Goal: Contribute content: Contribute content

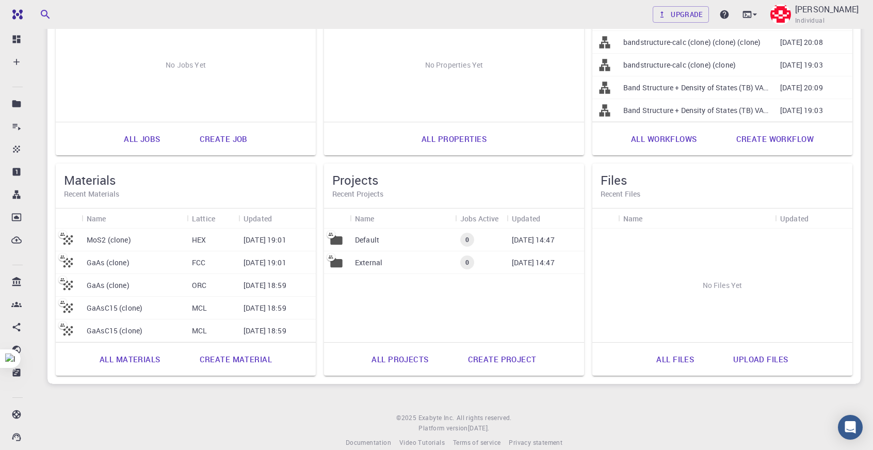
scroll to position [187, 0]
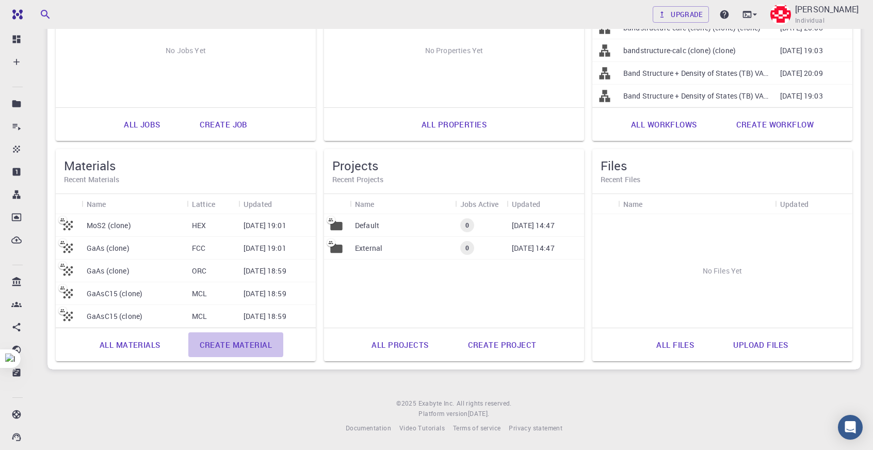
click at [226, 343] on link "Create material" at bounding box center [235, 344] width 95 height 25
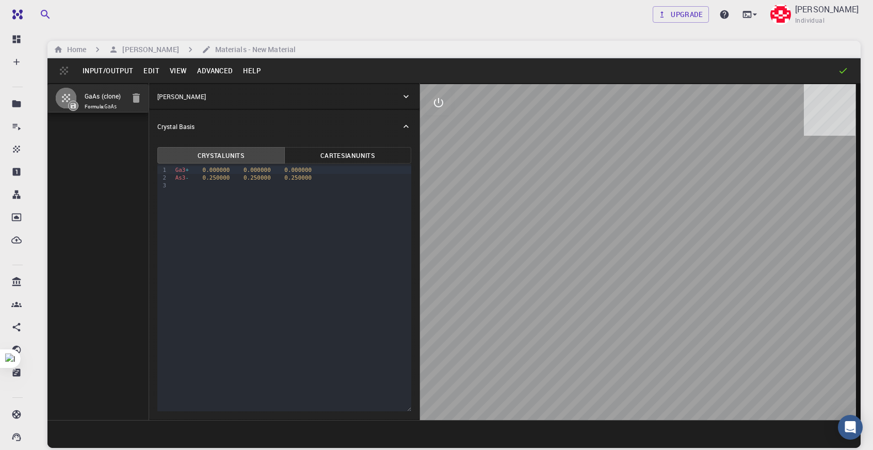
drag, startPoint x: 633, startPoint y: 212, endPoint x: 630, endPoint y: 229, distance: 17.3
click at [630, 229] on div at bounding box center [640, 252] width 441 height 336
drag, startPoint x: 173, startPoint y: 171, endPoint x: 300, endPoint y: 179, distance: 127.2
click at [300, 179] on div "Ga3 + 0.000000 0.000000 0.000000 As3 - 0.250000 0.250000 0.250000" at bounding box center [291, 177] width 239 height 27
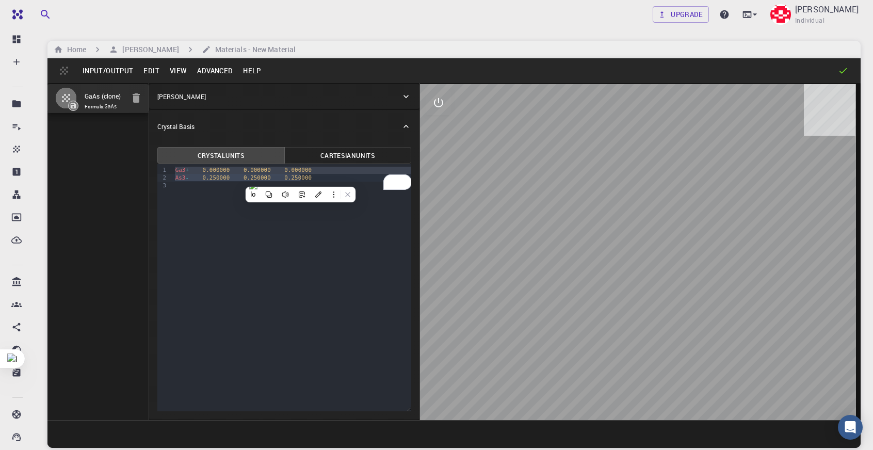
copy div "Ga3 + 0.000000 0.000000 0.000000 As3 - 0.250000 0.250000 0.250000"
click at [352, 185] on div "To enrich screen reader interactions, please activate Accessibility in Grammarl…" at bounding box center [291, 186] width 239 height 8
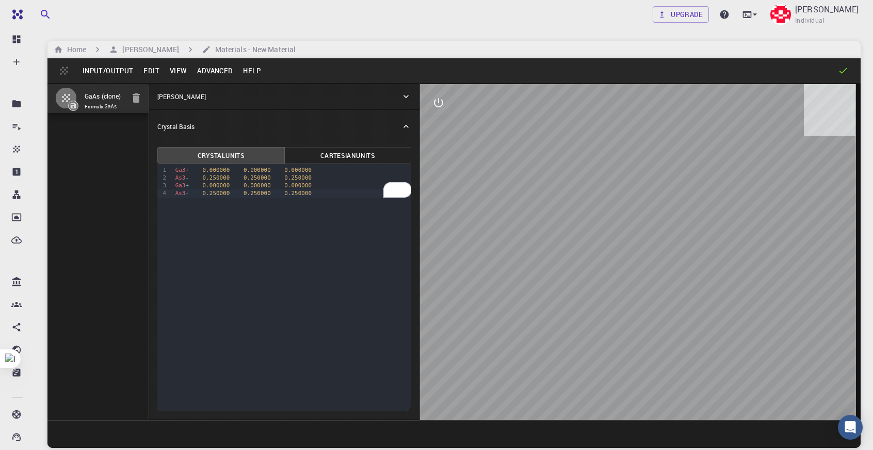
click at [391, 103] on div "[PERSON_NAME]" at bounding box center [284, 96] width 270 height 25
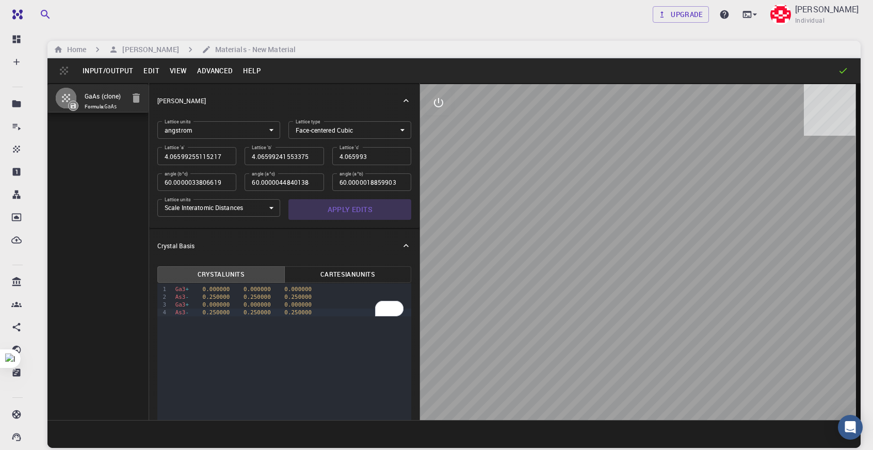
click at [355, 214] on button "Apply Edits" at bounding box center [350, 209] width 123 height 21
click at [354, 210] on button "Apply Edits" at bounding box center [350, 209] width 123 height 21
drag, startPoint x: 653, startPoint y: 252, endPoint x: 599, endPoint y: 242, distance: 55.6
click at [564, 269] on div at bounding box center [640, 252] width 441 height 336
drag, startPoint x: 631, startPoint y: 228, endPoint x: 690, endPoint y: 227, distance: 58.3
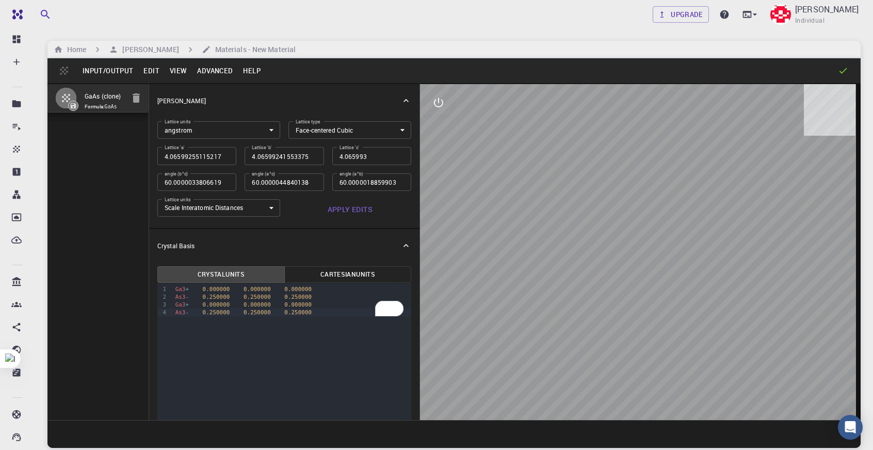
click at [692, 227] on div at bounding box center [640, 252] width 441 height 336
click at [309, 312] on div "As3 - 0.250000 0.250000 0.250000" at bounding box center [291, 313] width 239 height 8
drag, startPoint x: 309, startPoint y: 312, endPoint x: 174, endPoint y: 312, distance: 134.7
click at [174, 312] on div "As3 - 0.250000 0.250000 0.250000" at bounding box center [291, 313] width 239 height 8
click at [175, 305] on div at bounding box center [229, 299] width 110 height 15
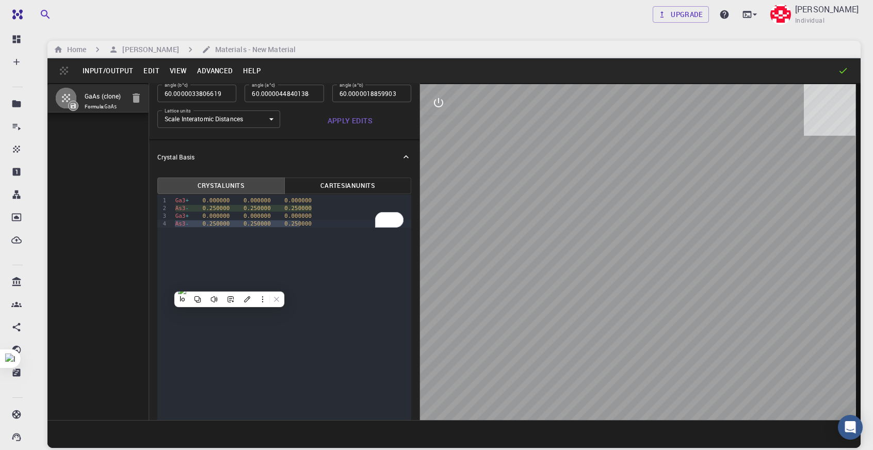
scroll to position [81, 0]
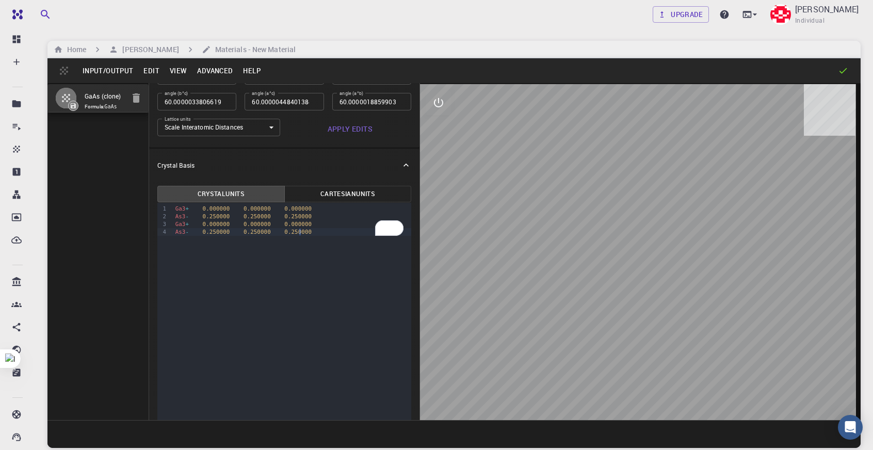
click at [333, 250] on div "9 1 2 3 4 › Ga3 + 0.000000 0.000000 0.000000 As3 - 0.250000 0.250000 0.250000 G…" at bounding box center [284, 326] width 254 height 247
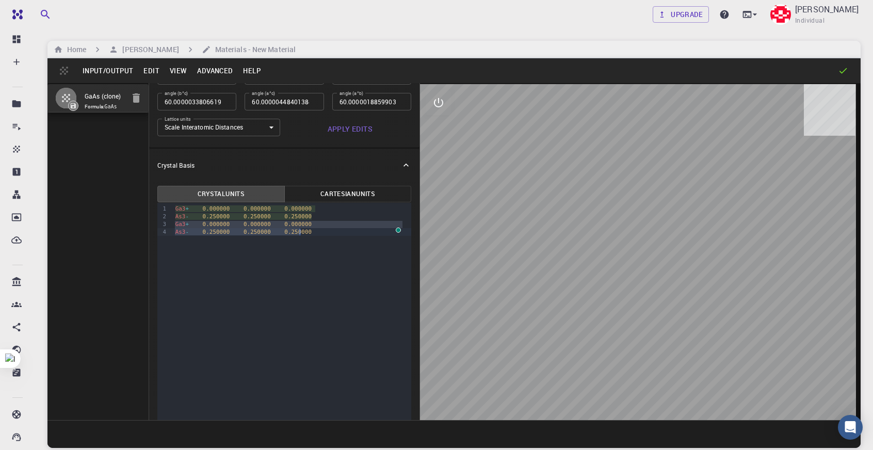
drag, startPoint x: 173, startPoint y: 227, endPoint x: 330, endPoint y: 241, distance: 157.6
click at [330, 241] on div "9 1 2 3 4 › Ga3 + 0.000000 0.000000 0.000000 As3 - 0.250000 0.250000 0.250000 G…" at bounding box center [284, 326] width 254 height 247
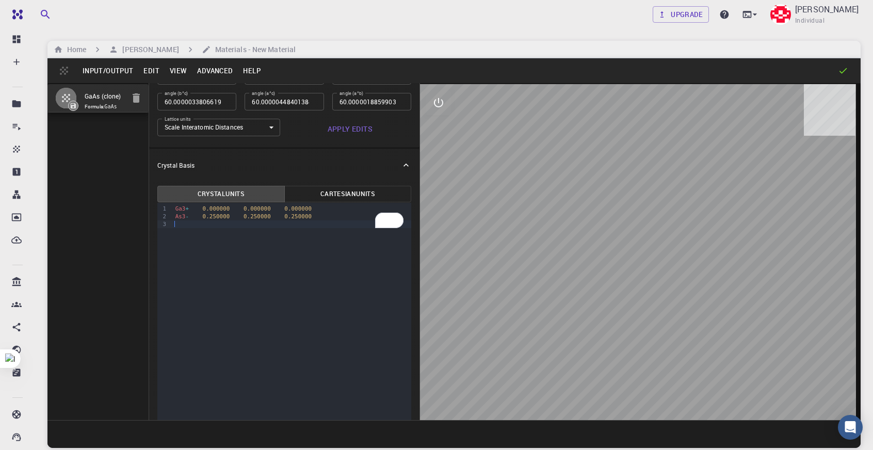
scroll to position [0, 0]
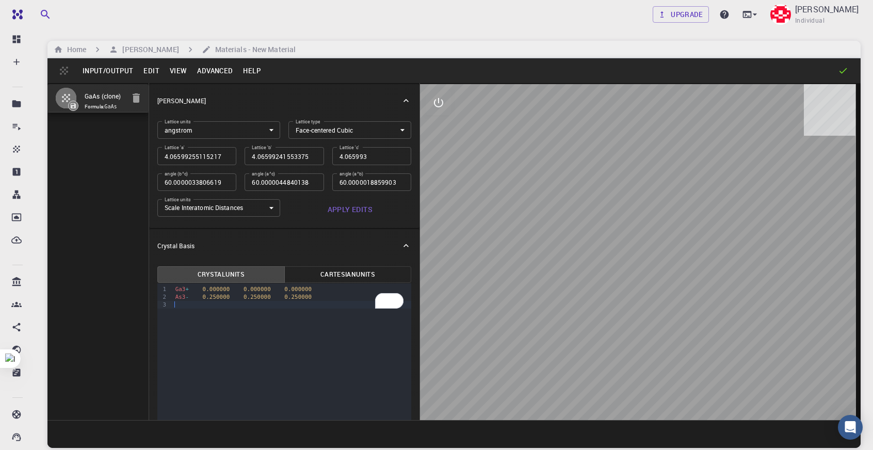
type input "4.05"
type input "60"
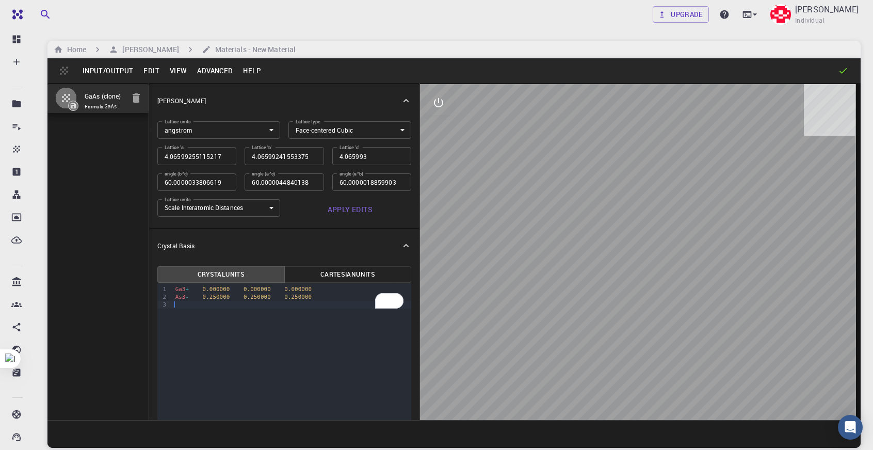
type input "60"
click at [219, 156] on input "4.05" at bounding box center [196, 156] width 79 height 18
click at [211, 152] on input "4.05" at bounding box center [196, 156] width 79 height 18
type input "4.0"
type input "4"
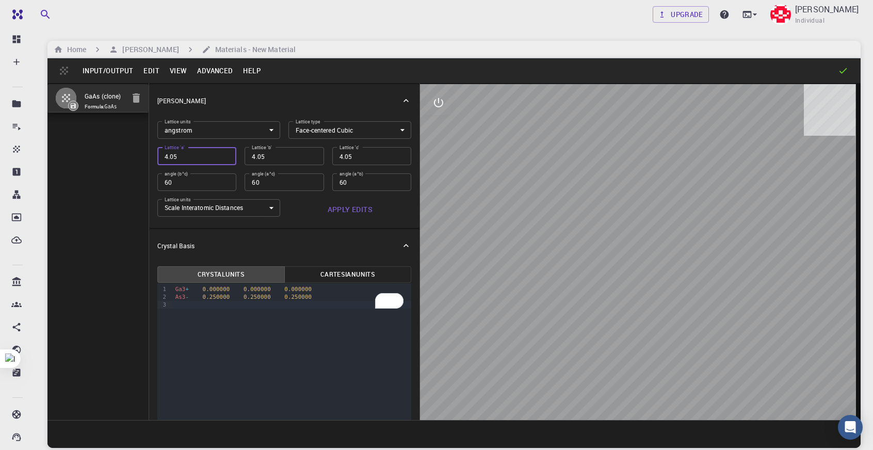
type input "4"
type input "5"
type input "5.6"
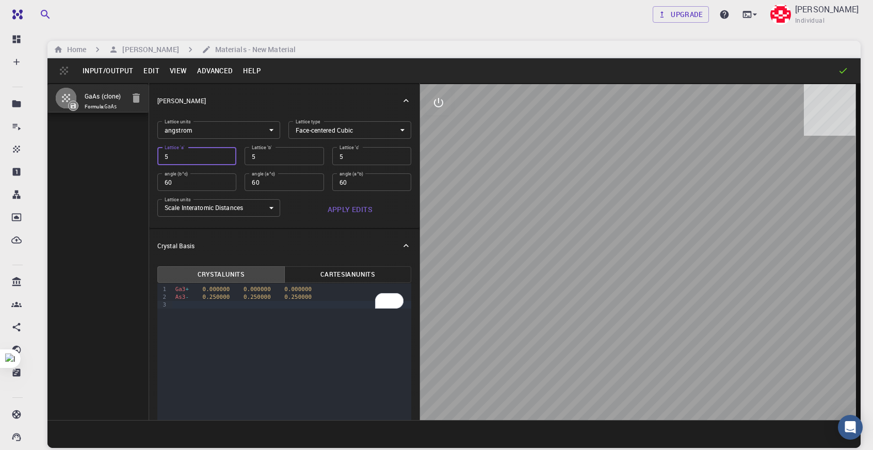
type input "5.6"
type input "5.65"
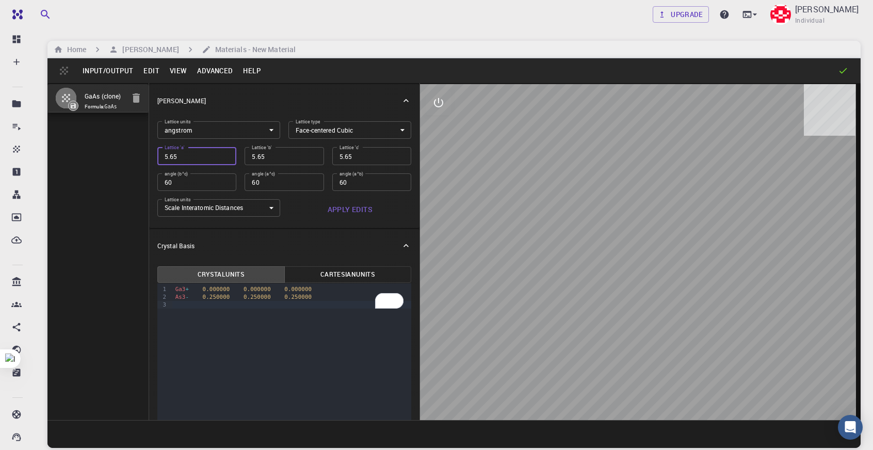
type input "5.653"
click at [361, 212] on button "Apply Edits" at bounding box center [350, 209] width 123 height 21
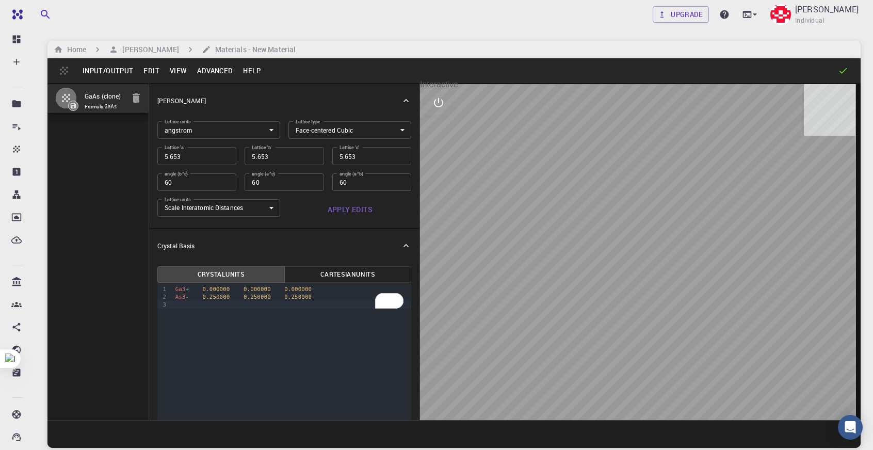
click at [442, 108] on icon "interactive" at bounding box center [439, 103] width 12 height 12
click at [436, 127] on icon "view" at bounding box center [438, 128] width 11 height 8
click at [542, 344] on p "Orthographic Camera" at bounding box center [514, 348] width 84 height 9
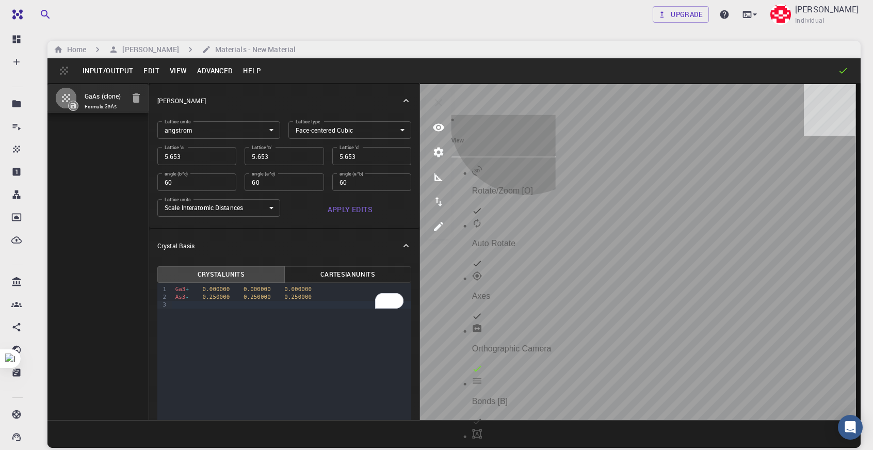
click at [531, 271] on li "Axes" at bounding box center [514, 297] width 84 height 53
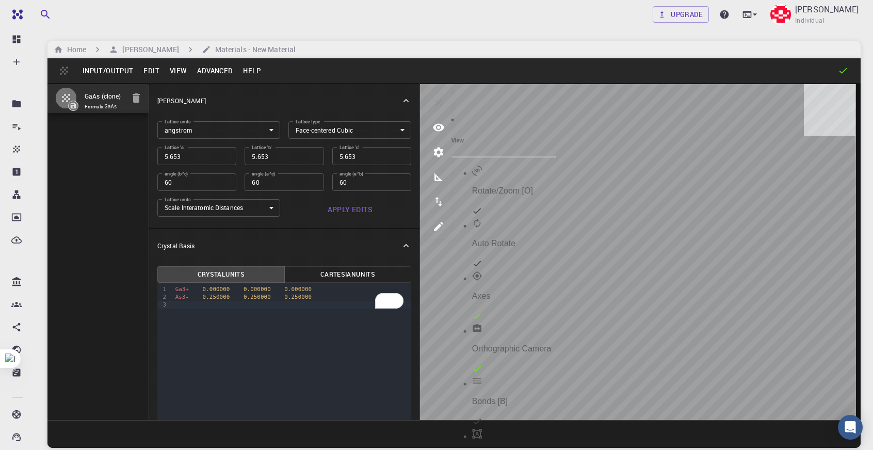
click at [531, 271] on li "Axes" at bounding box center [514, 297] width 84 height 53
click at [130, 216] on div "GaAs (clone) Formula: GaAs" at bounding box center [98, 251] width 102 height 337
click at [155, 74] on button "Edit" at bounding box center [151, 70] width 26 height 17
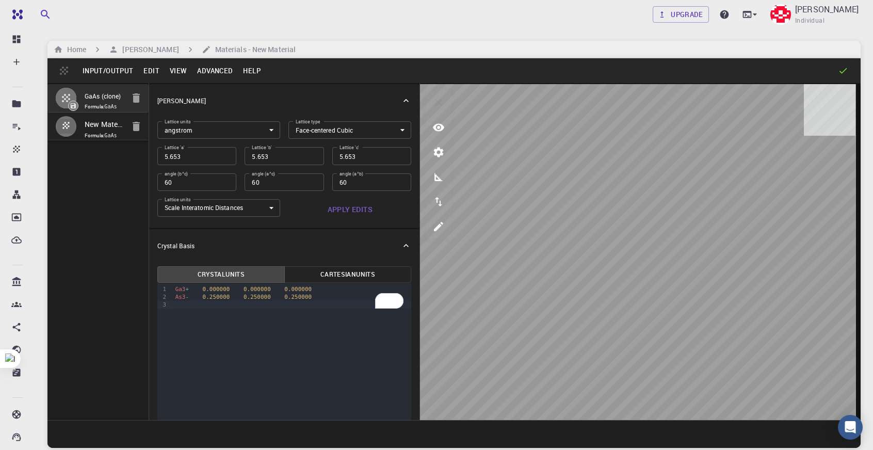
click at [98, 122] on input "New Material" at bounding box center [104, 124] width 39 height 13
click at [67, 134] on button "button" at bounding box center [66, 125] width 22 height 22
click at [231, 65] on button "Advanced" at bounding box center [215, 70] width 46 height 17
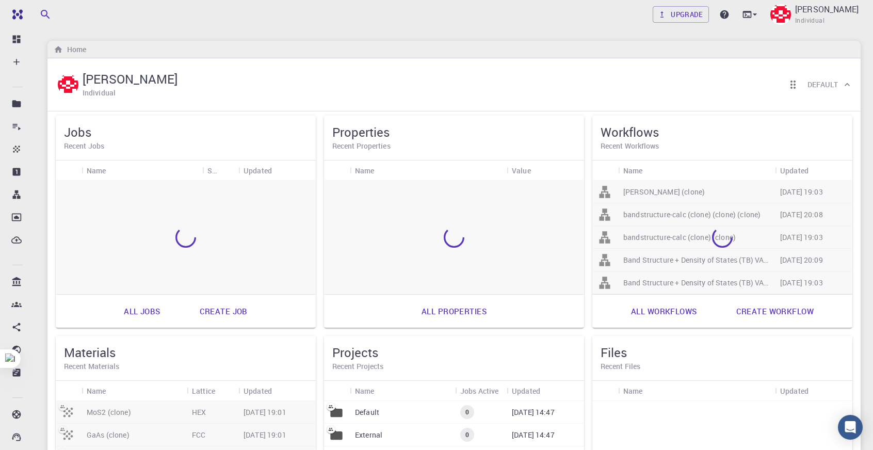
scroll to position [187, 0]
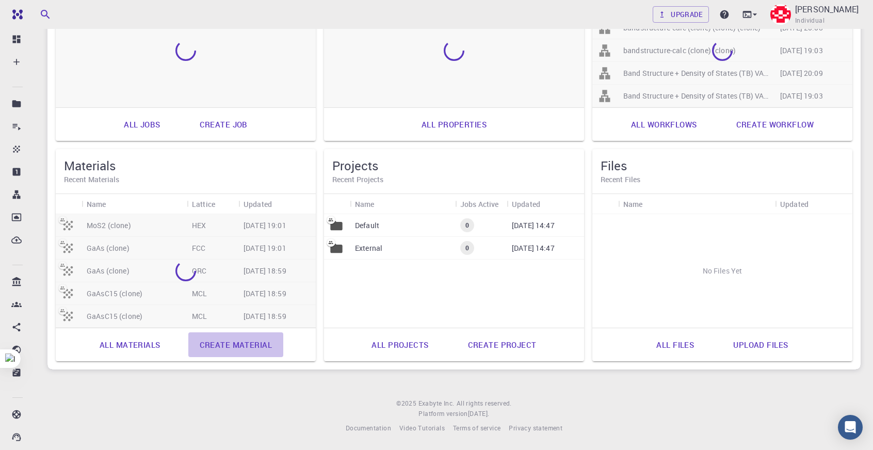
click at [247, 345] on link "Create material" at bounding box center [235, 344] width 95 height 25
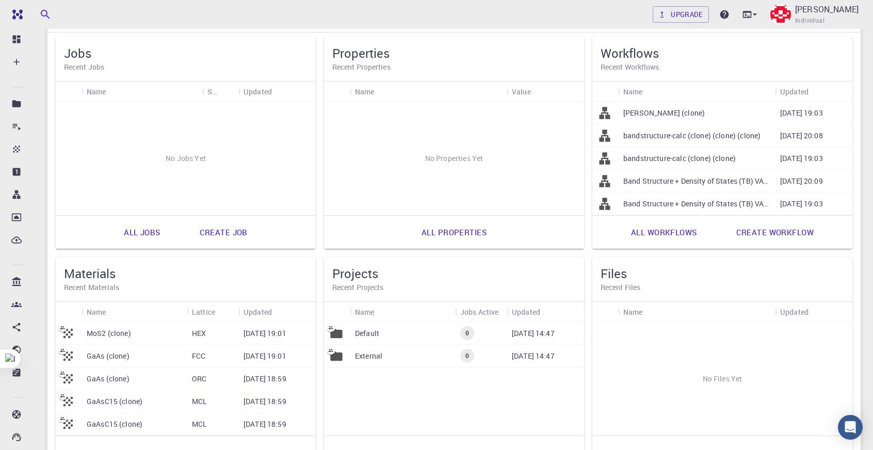
scroll to position [187, 0]
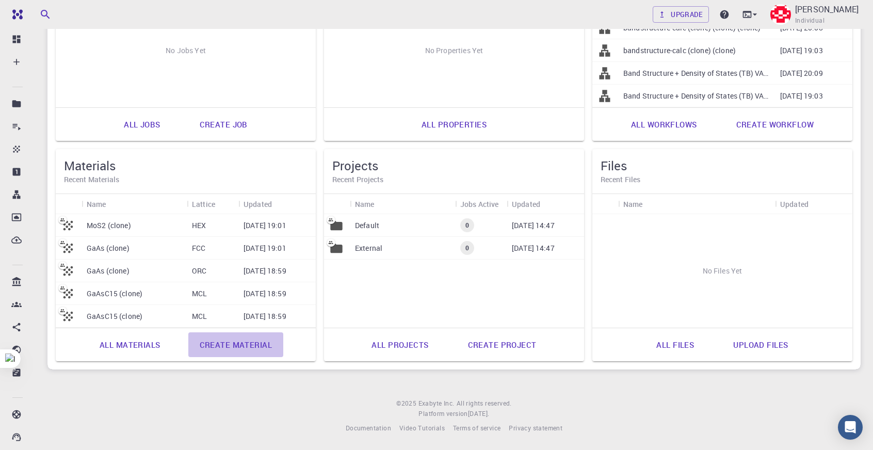
click at [255, 344] on link "Create material" at bounding box center [235, 344] width 95 height 25
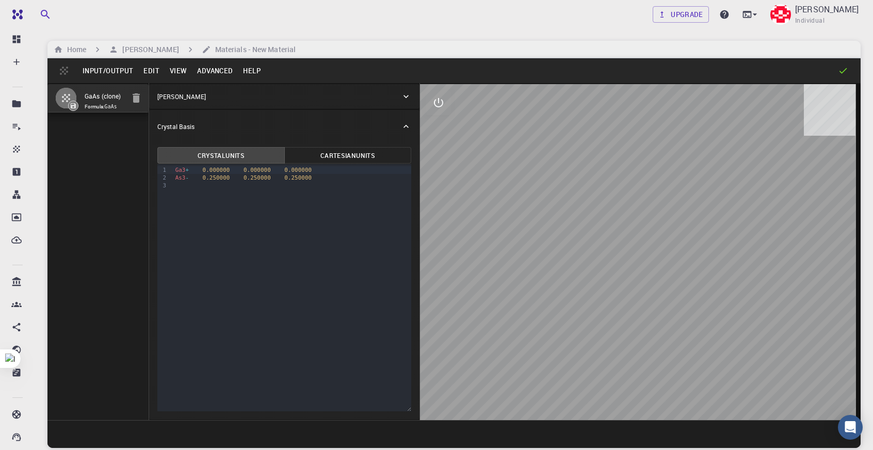
click at [205, 70] on button "Advanced" at bounding box center [215, 70] width 46 height 17
type input "TRI"
type input "4.0660352543970895"
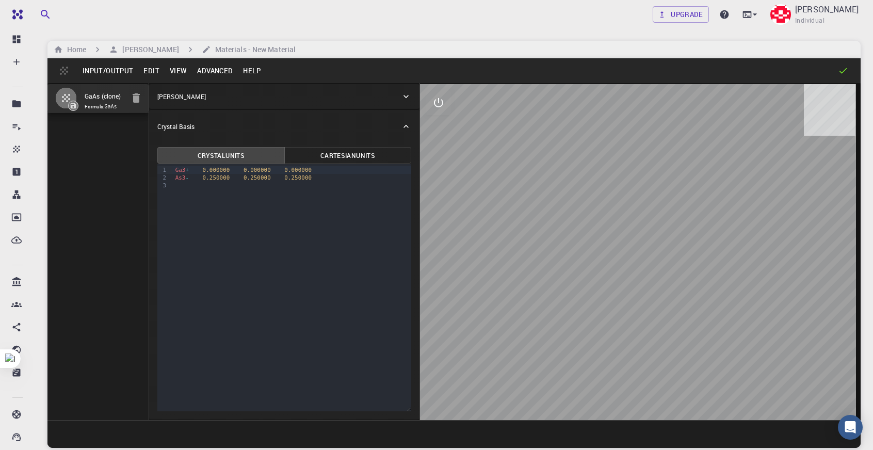
type input "4.066033872215036"
type input "60.990000000000016"
type input "60.00027557131436"
type input "60.00028681610221"
type input "59.999710252923045"
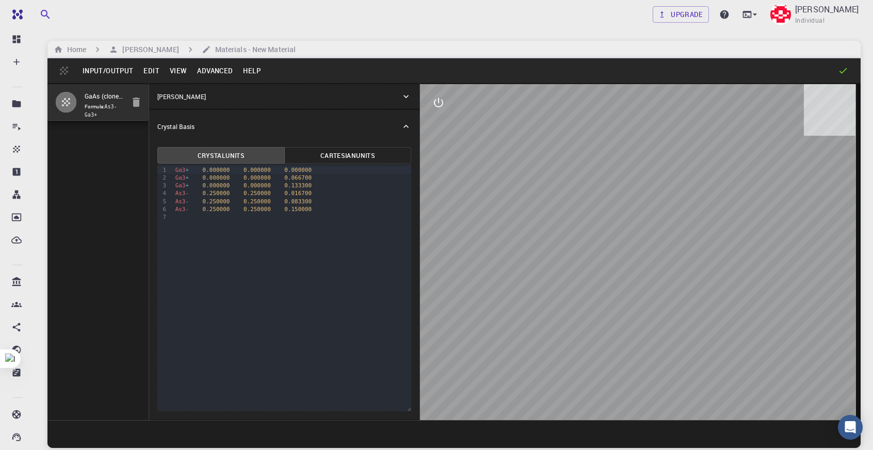
drag, startPoint x: 664, startPoint y: 196, endPoint x: 685, endPoint y: 203, distance: 22.7
click at [687, 202] on div at bounding box center [640, 252] width 441 height 336
drag, startPoint x: 643, startPoint y: 198, endPoint x: 608, endPoint y: 171, distance: 43.9
click at [632, 190] on div at bounding box center [640, 252] width 441 height 336
click at [444, 112] on button "interactive" at bounding box center [438, 102] width 25 height 25
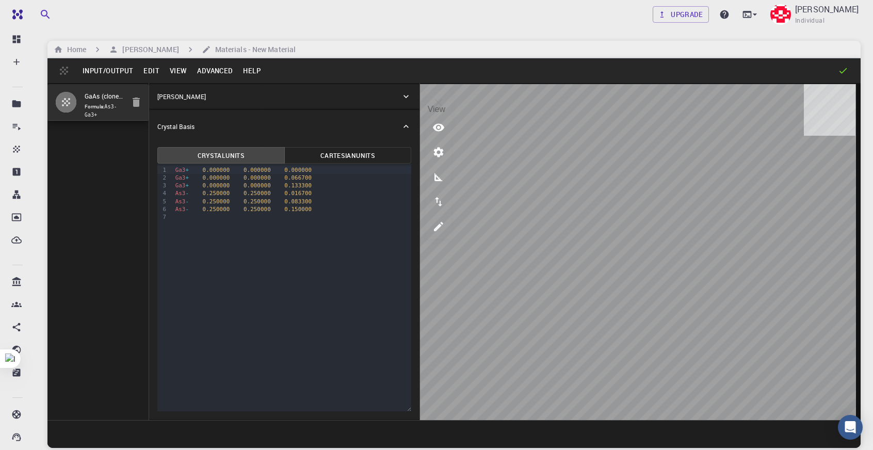
click at [448, 133] on button "view" at bounding box center [438, 127] width 25 height 25
drag, startPoint x: 538, startPoint y: 154, endPoint x: 550, endPoint y: 169, distance: 18.7
click at [538, 166] on li "Rotate/Zoom [O]" at bounding box center [514, 192] width 84 height 53
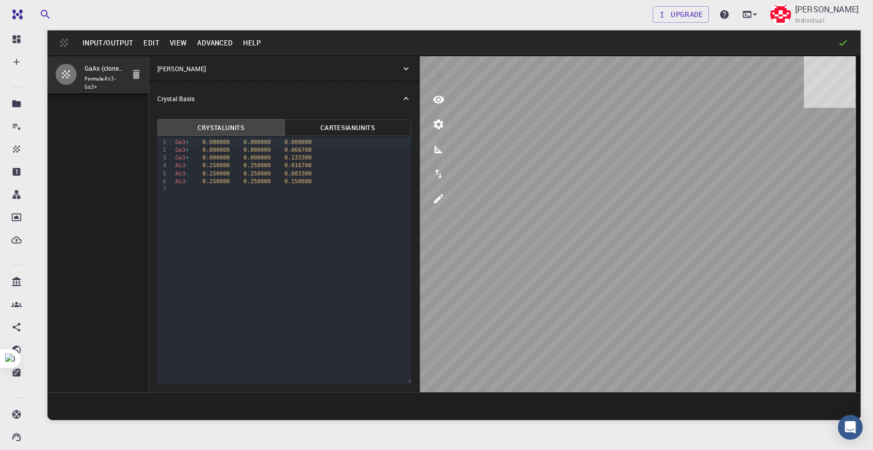
scroll to position [27, 0]
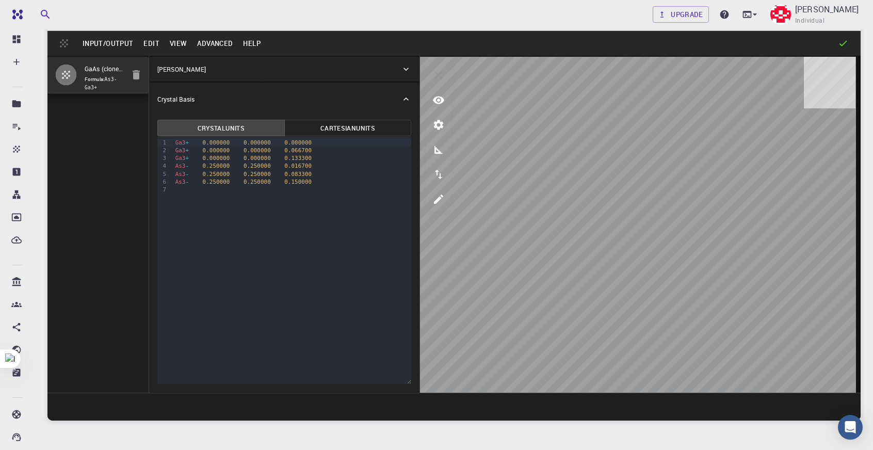
click at [215, 44] on button "Advanced" at bounding box center [215, 43] width 46 height 17
type input "7"
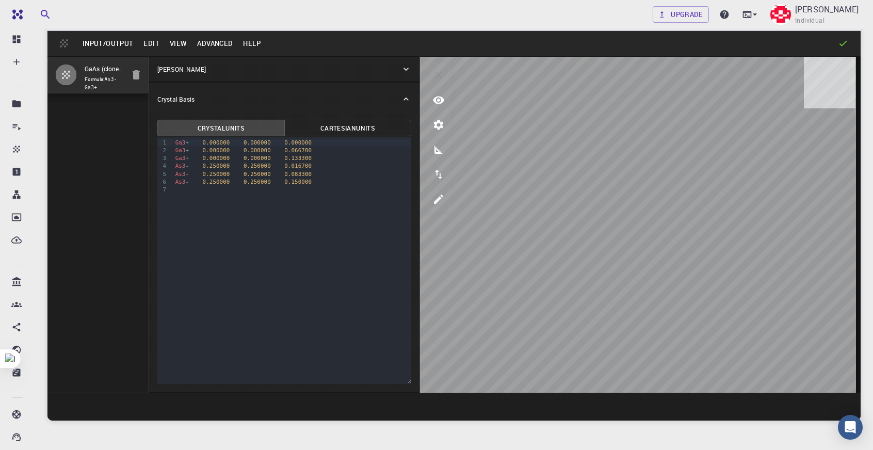
type input "60.99001662452635"
type input "142.31100000000004"
type input "60.00033444392867"
type input "60.00045189368517"
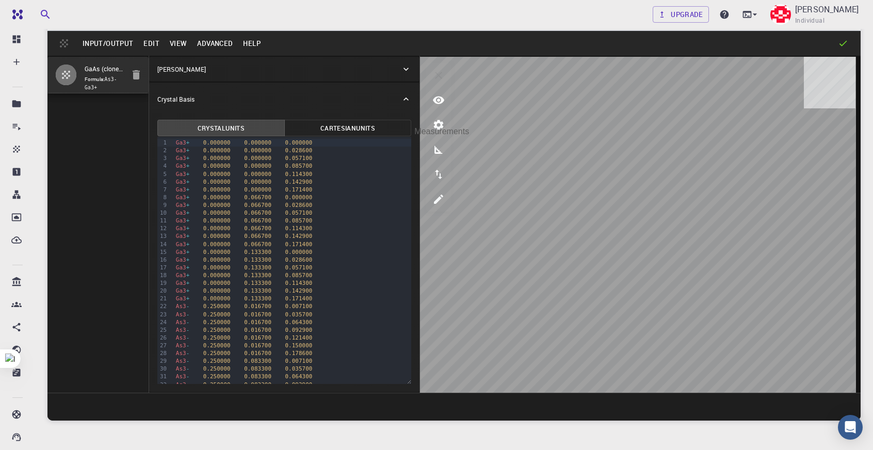
click at [436, 155] on icon "measurements" at bounding box center [439, 149] width 12 height 12
click at [428, 91] on button "view" at bounding box center [438, 100] width 25 height 25
click at [442, 99] on icon "view" at bounding box center [438, 101] width 11 height 8
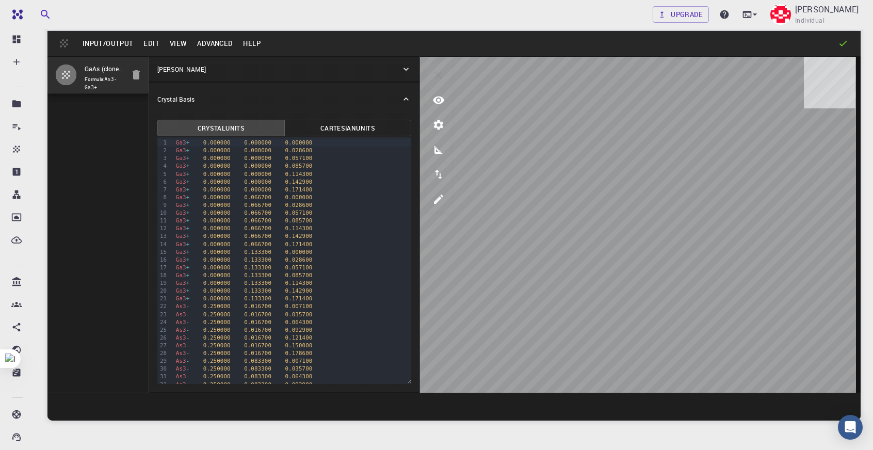
click at [181, 39] on button "View" at bounding box center [179, 43] width 28 height 17
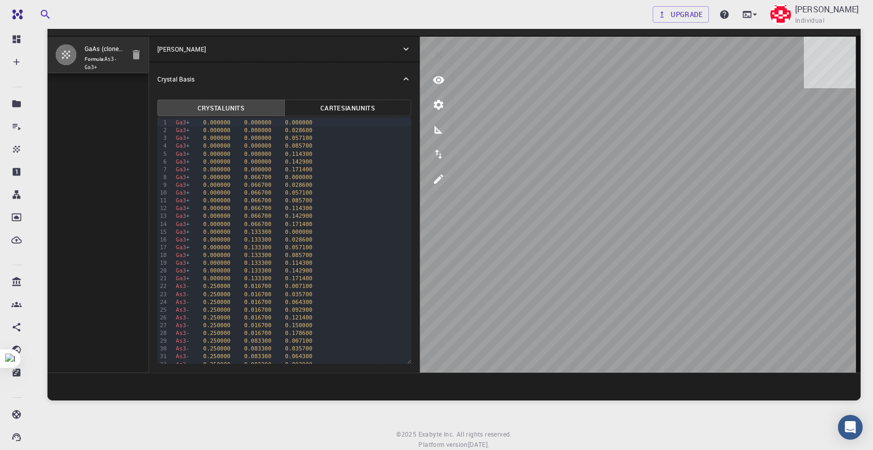
scroll to position [52, 0]
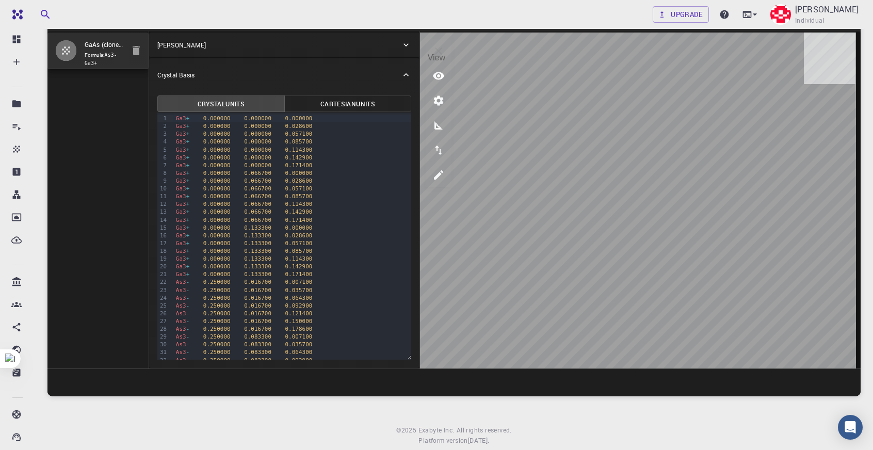
click at [442, 81] on icon "view" at bounding box center [439, 76] width 12 height 12
click at [481, 114] on div at bounding box center [514, 120] width 84 height 12
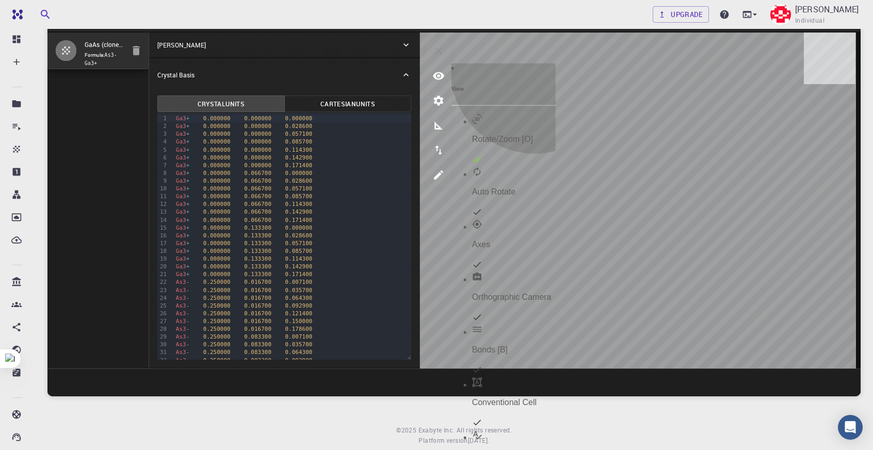
click at [539, 430] on li "Elements [E]" at bounding box center [514, 456] width 84 height 53
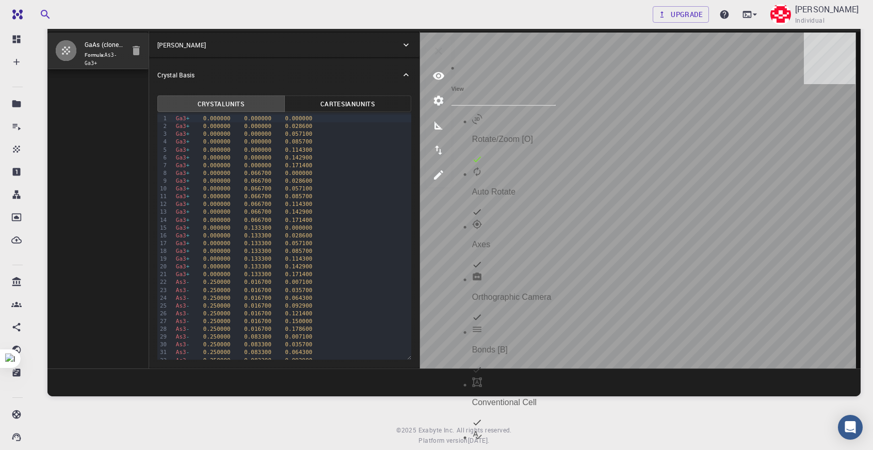
click at [539, 430] on li "Elements [E]" at bounding box center [514, 456] width 84 height 53
click at [537, 377] on div "Conventional Cell" at bounding box center [514, 392] width 84 height 30
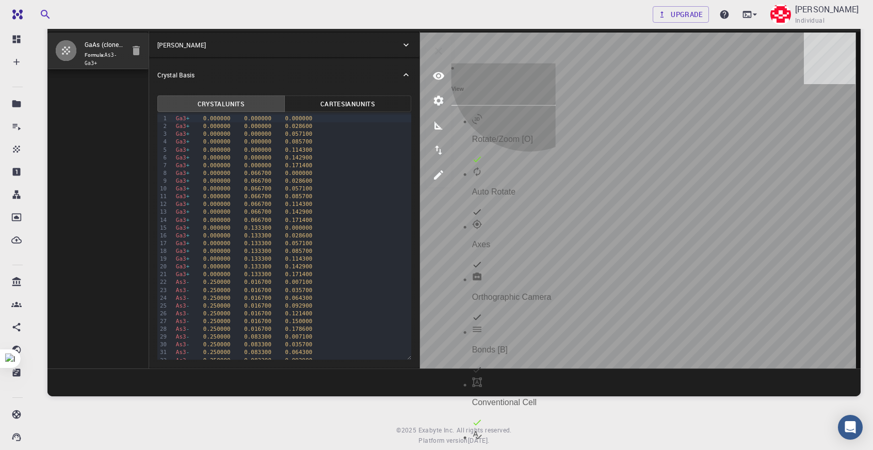
click at [534, 325] on li "Bonds [B]" at bounding box center [514, 351] width 84 height 53
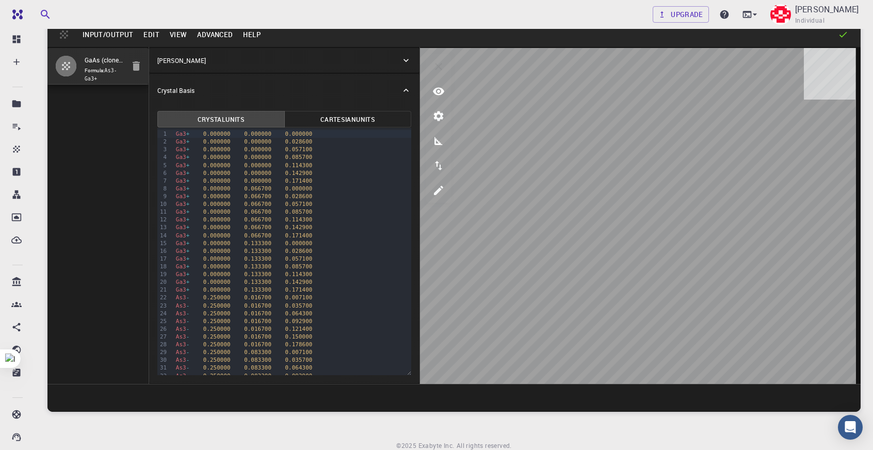
scroll to position [0, 0]
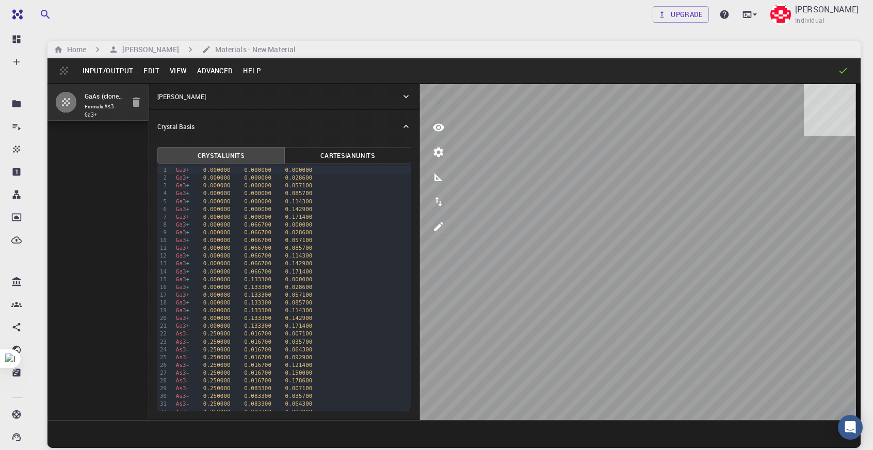
click at [216, 70] on button "Advanced" at bounding box center [215, 70] width 46 height 17
click at [217, 72] on button "Advanced" at bounding box center [215, 70] width 46 height 17
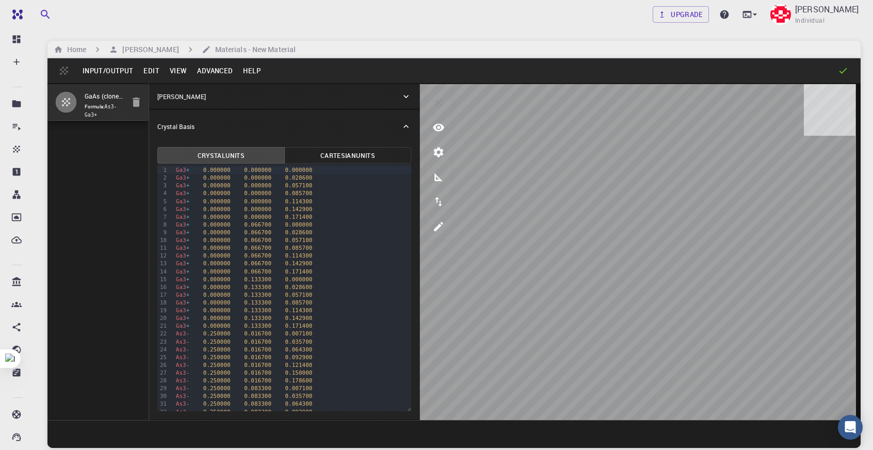
type input "3"
type input "60.989982406703476"
type input "142.31102910832314"
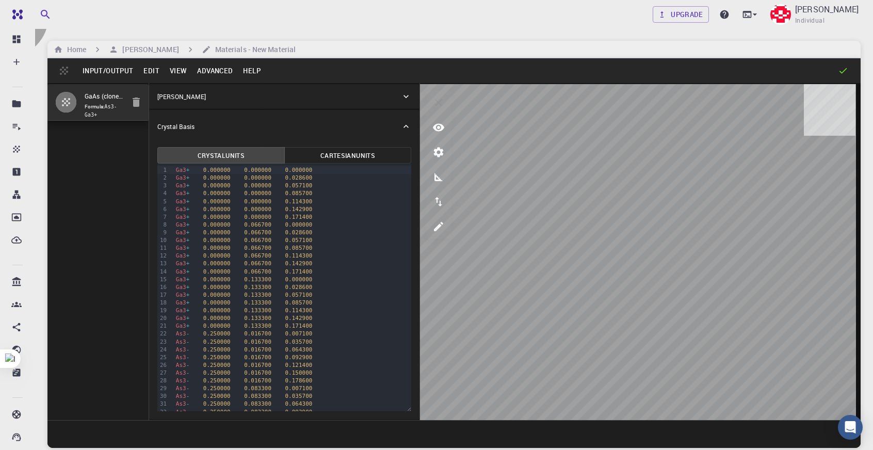
type input "60.99050000000001"
type input "60.00028570180243"
type input "60.00042436067463"
type input "60.00034690200841"
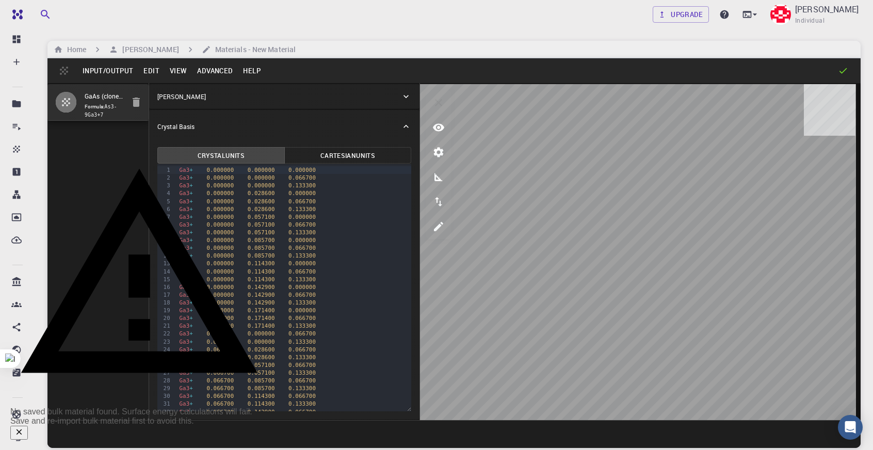
click at [24, 427] on icon "Close" at bounding box center [18, 431] width 9 height 9
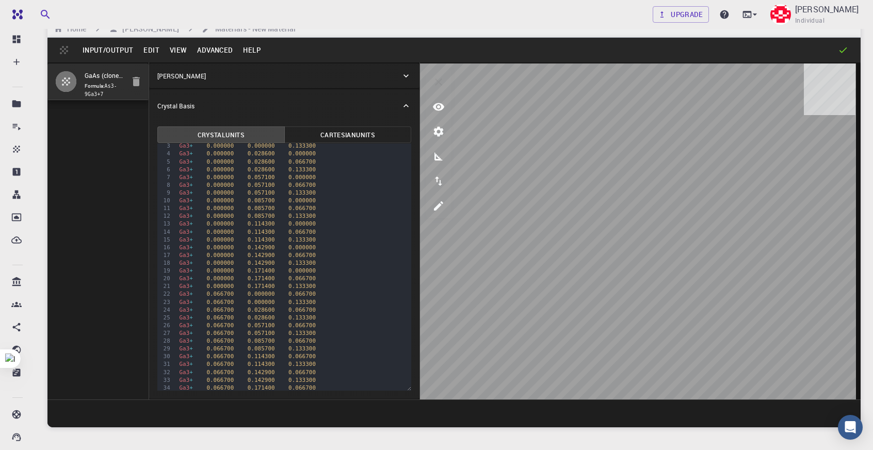
scroll to position [22, 0]
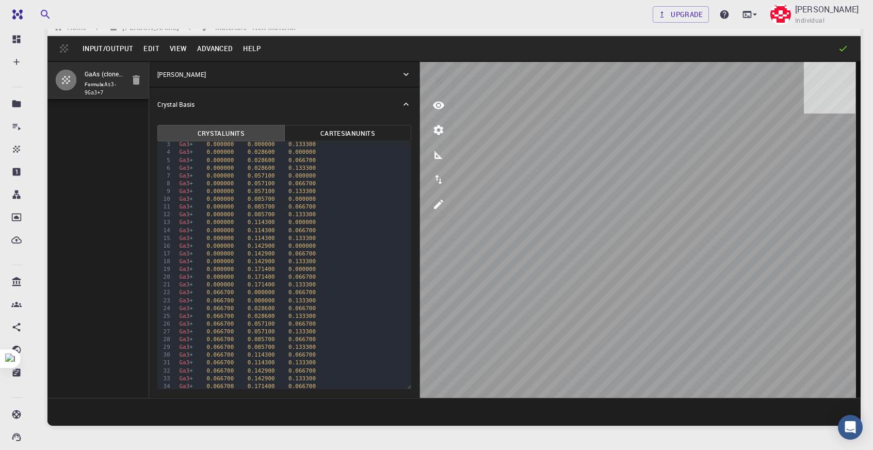
click at [798, 107] on div at bounding box center [640, 230] width 441 height 336
click at [434, 158] on icon "measurements" at bounding box center [439, 155] width 12 height 12
click at [441, 125] on icon "parameters" at bounding box center [439, 130] width 12 height 12
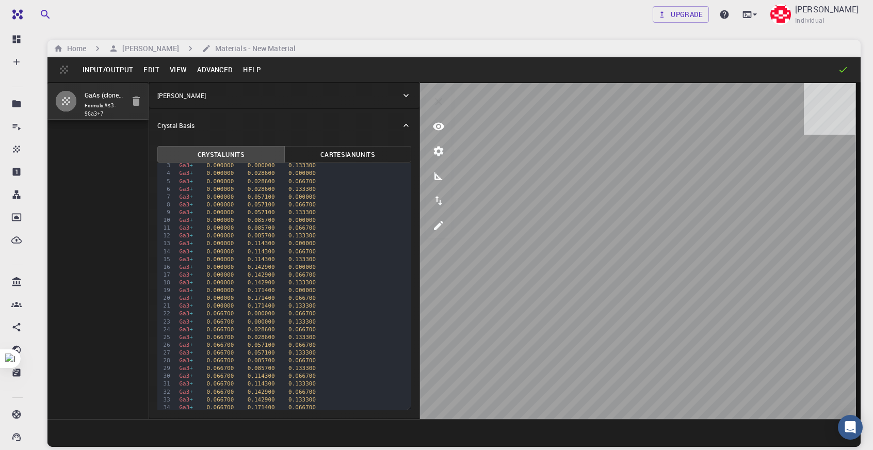
scroll to position [0, 0]
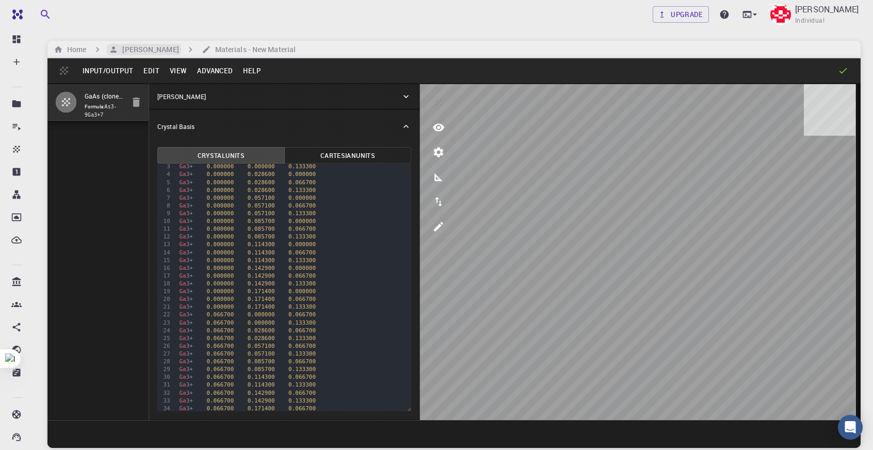
click at [137, 45] on h6 "[PERSON_NAME]" at bounding box center [148, 49] width 60 height 11
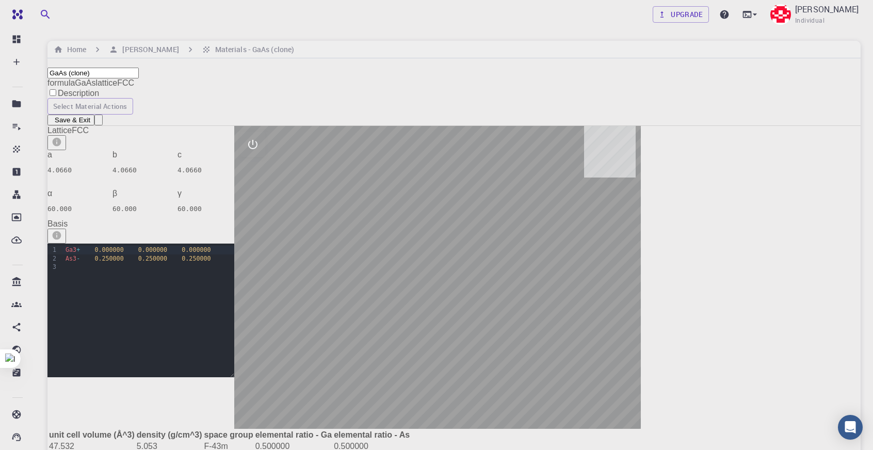
drag, startPoint x: 739, startPoint y: 274, endPoint x: 647, endPoint y: 226, distance: 103.9
click at [641, 279] on div at bounding box center [437, 277] width 407 height 303
drag, startPoint x: 646, startPoint y: 221, endPoint x: 553, endPoint y: 244, distance: 95.5
click at [553, 244] on div at bounding box center [437, 277] width 407 height 303
click at [142, 41] on div "Home [PERSON_NAME] Materials - GaAs (clone)" at bounding box center [453, 50] width 813 height 18
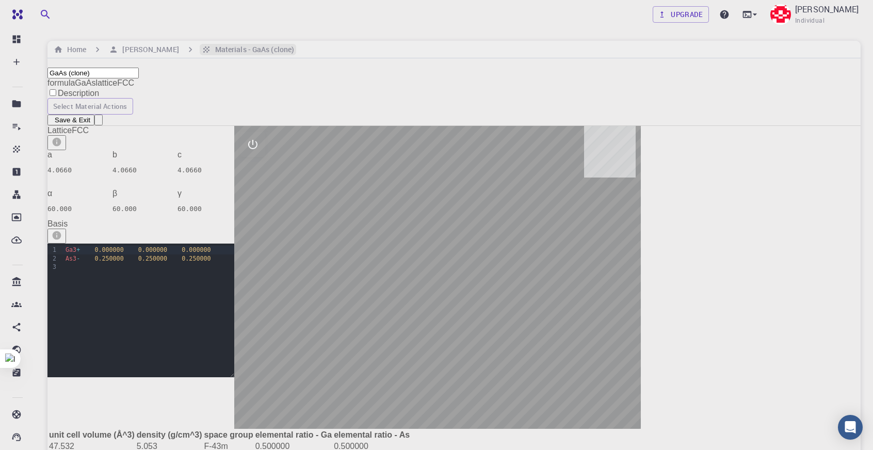
click at [247, 52] on h6 "Materials - GaAs (clone)" at bounding box center [252, 49] width 83 height 11
click at [244, 49] on h6 "Materials - GaAs (clone)" at bounding box center [252, 49] width 83 height 11
click at [166, 44] on h6 "[PERSON_NAME]" at bounding box center [148, 49] width 60 height 11
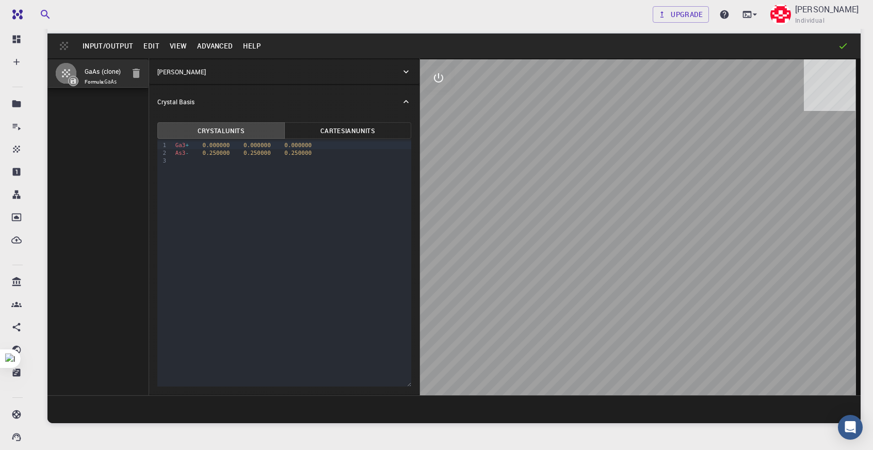
click at [236, 69] on div "[PERSON_NAME]" at bounding box center [279, 71] width 244 height 9
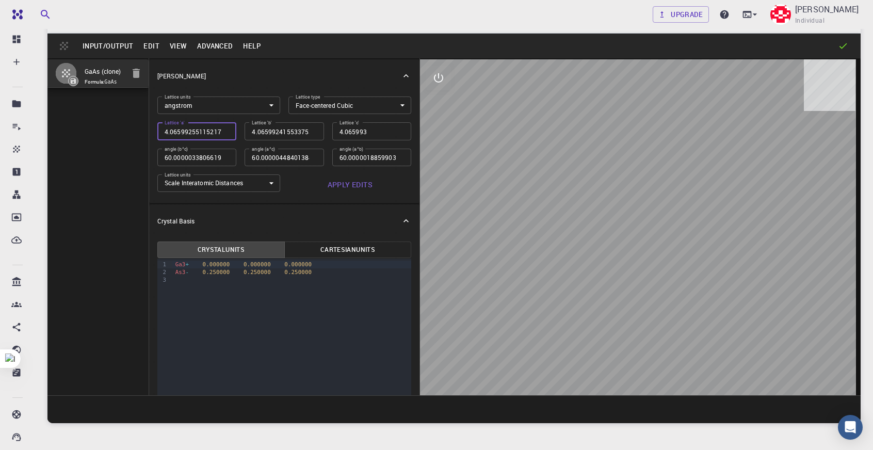
click at [215, 127] on input "4.065992551152179" at bounding box center [196, 131] width 79 height 18
type input "4.065992551"
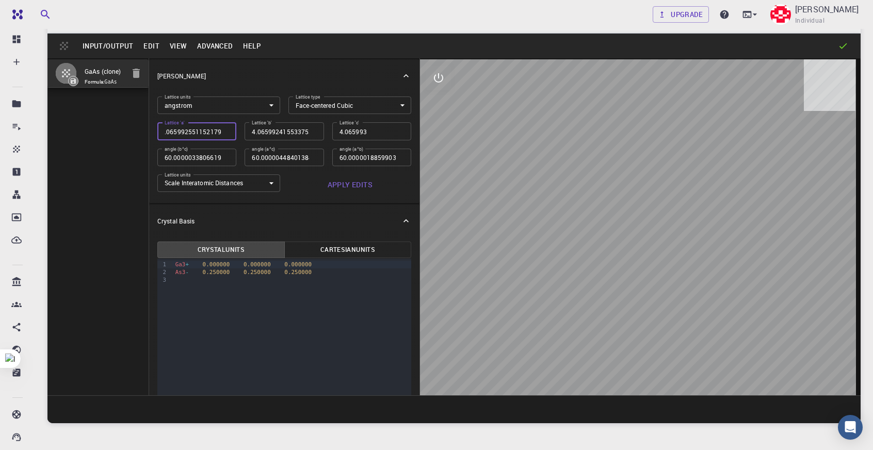
type input "60"
type input "4.065992552"
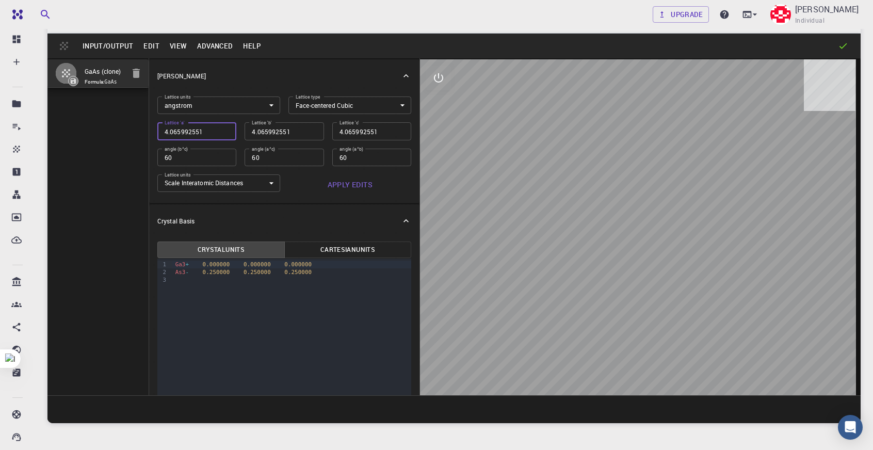
type input "4.065992552"
type input "4.065992553"
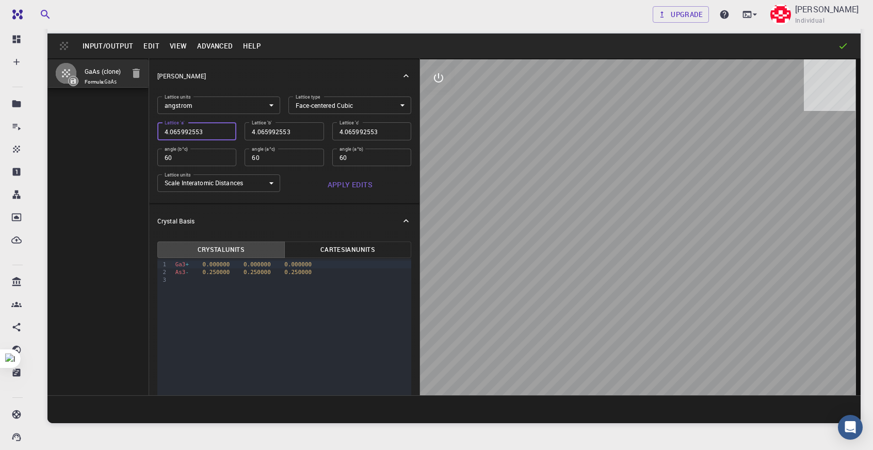
type input "5"
type input "5.6"
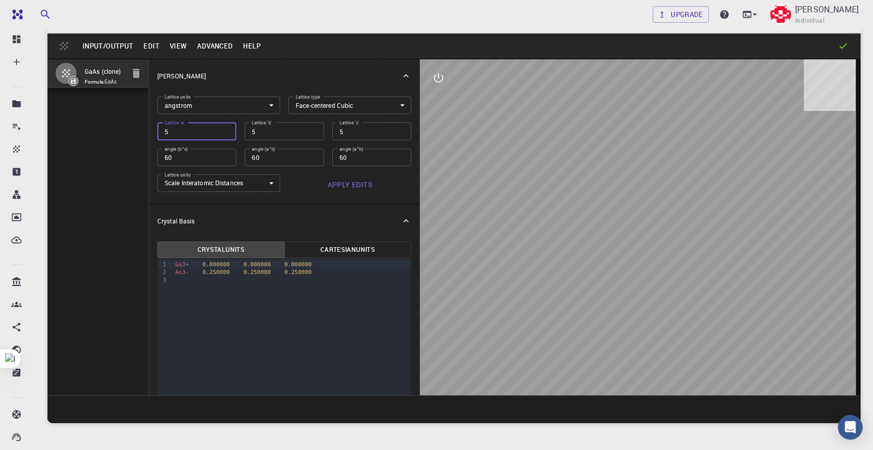
type input "5.6"
type input "5.65"
type input "5.653"
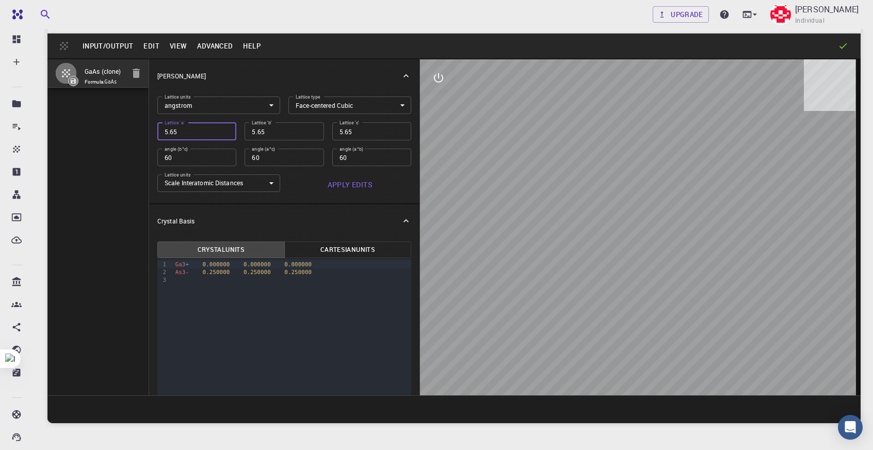
type input "5.653"
click at [367, 185] on button "Apply Edits" at bounding box center [350, 184] width 123 height 21
click at [226, 40] on button "Advanced" at bounding box center [215, 46] width 46 height 17
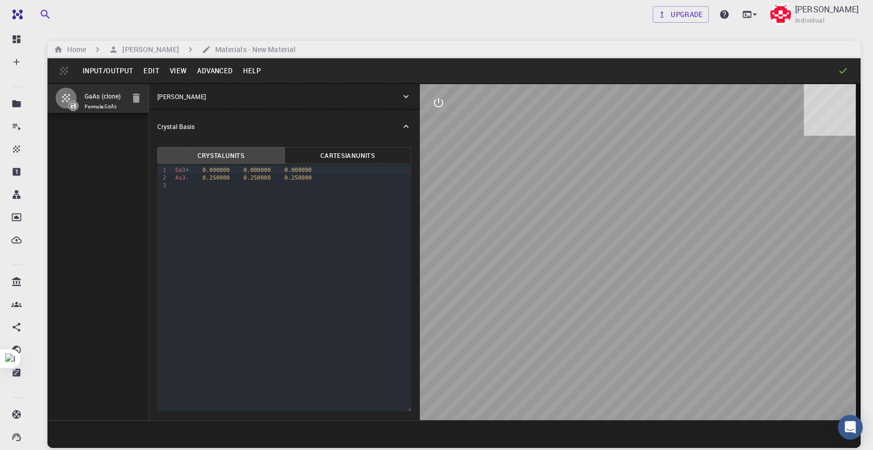
click at [204, 71] on button "Advanced" at bounding box center [215, 70] width 46 height 17
type input "TRI"
type input "4.0660352543970895"
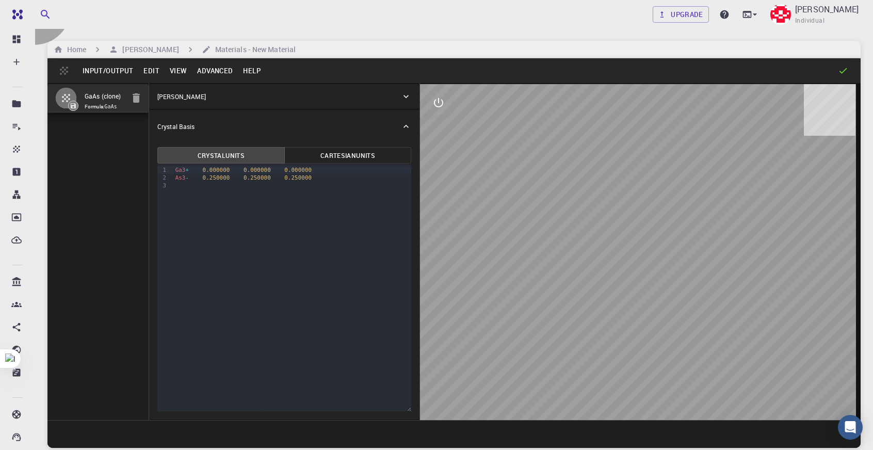
type input "4.066033872215036"
type input "60.990000000000016"
type input "60.00027557131436"
type input "60.00028681610221"
type input "59.999710252923045"
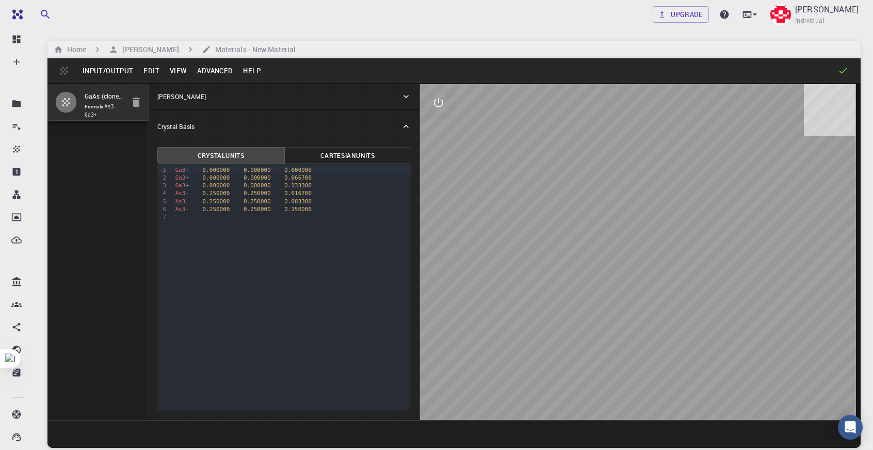
click at [442, 104] on icon "interactive" at bounding box center [439, 103] width 12 height 12
click at [443, 127] on icon "view" at bounding box center [438, 128] width 11 height 8
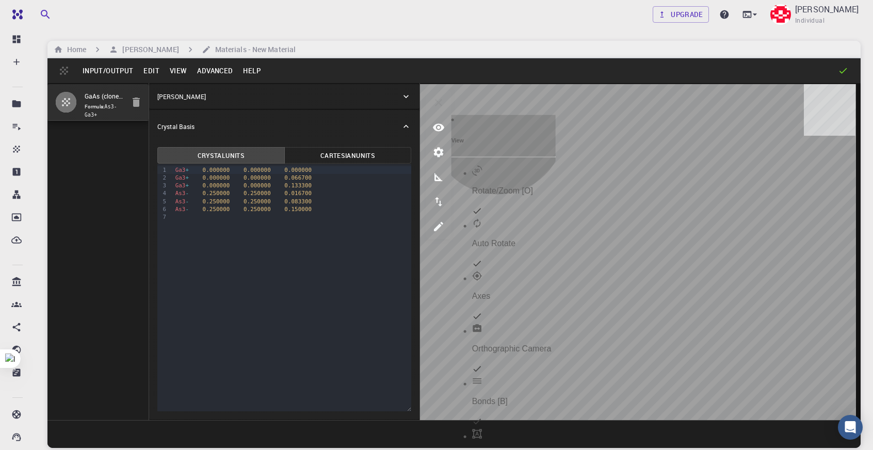
click at [502, 186] on p "Rotate/Zoom [O]" at bounding box center [514, 190] width 84 height 9
click at [511, 218] on li "Auto Rotate" at bounding box center [514, 244] width 84 height 53
click at [538, 218] on li "Auto Rotate" at bounding box center [514, 244] width 84 height 53
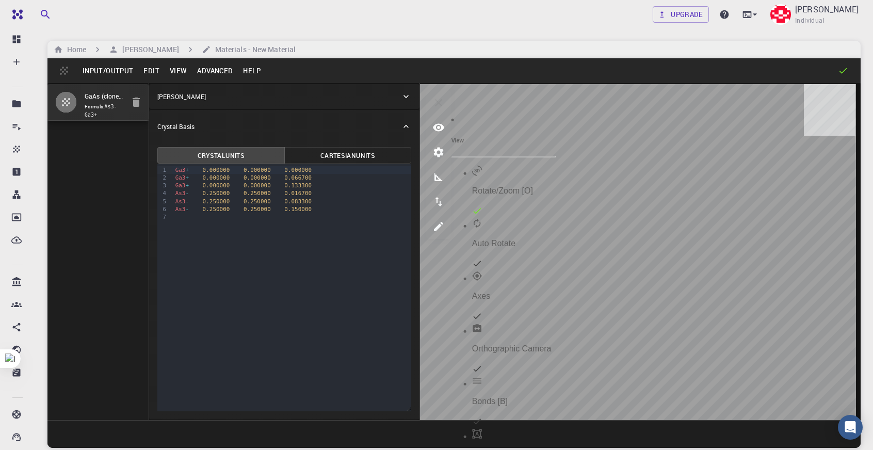
click at [535, 271] on li "Axes" at bounding box center [514, 297] width 84 height 53
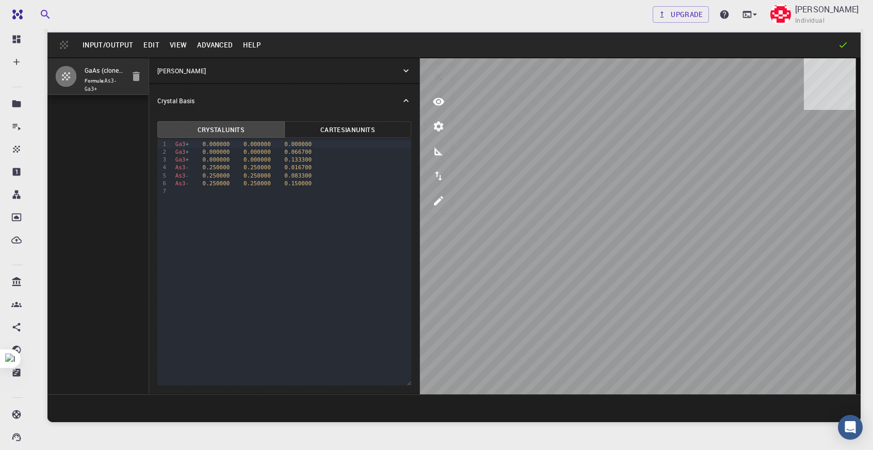
scroll to position [22, 0]
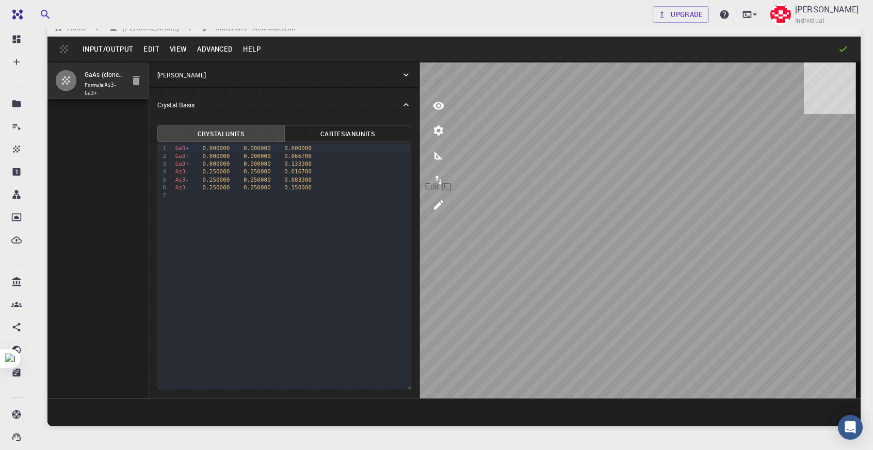
click at [443, 197] on button "edit [e]" at bounding box center [438, 205] width 25 height 25
select select "Color"
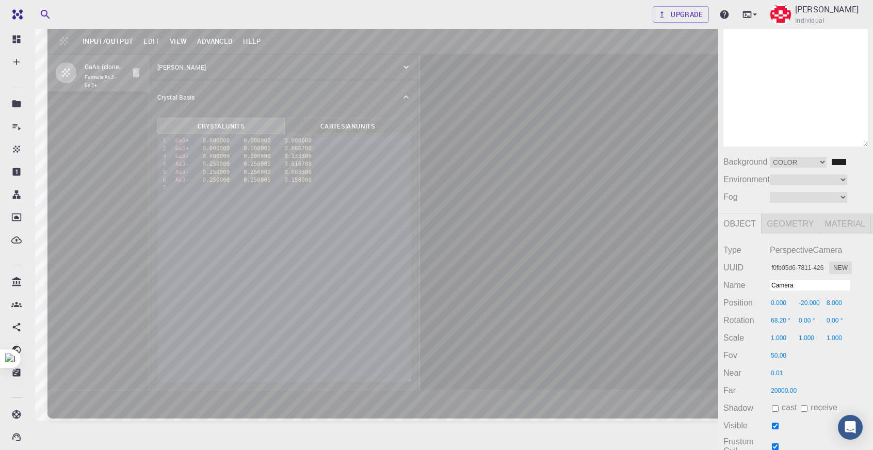
scroll to position [30, 0]
click at [481, 110] on div "Camera OrthographicCamera PerspectiveCamera Objects 14 Vertices 1,734 Triangles…" at bounding box center [359, 243] width 718 height 512
click at [667, 24] on div "Camera OrthographicCamera PerspectiveCamera Objects 14 Vertices 1,734 Triangles…" at bounding box center [359, 243] width 718 height 512
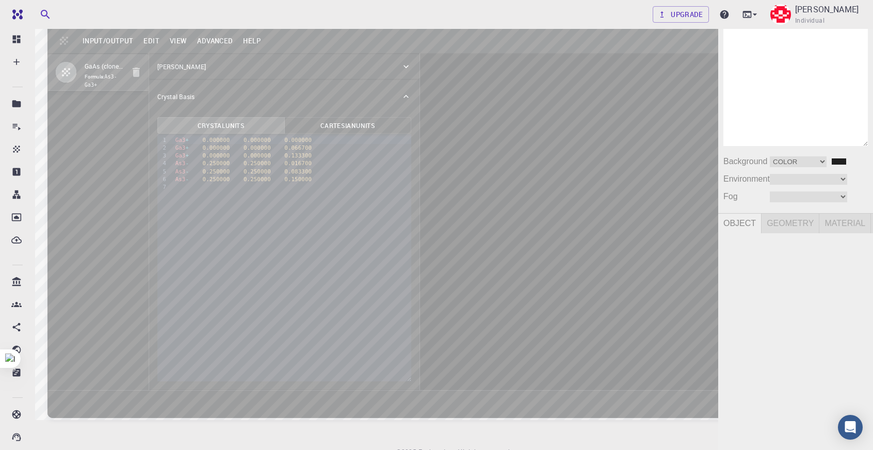
click at [660, 37] on div "Camera OrthographicCamera PerspectiveCamera Objects 14 Vertices 1,734 Triangles…" at bounding box center [359, 243] width 718 height 512
click at [659, 31] on div "Camera OrthographicCamera PerspectiveCamera Objects 14 Vertices 1,734 Triangles…" at bounding box center [359, 243] width 718 height 512
select select "f0fb05d6-7811-426b-8adb-8158ff10bab3"
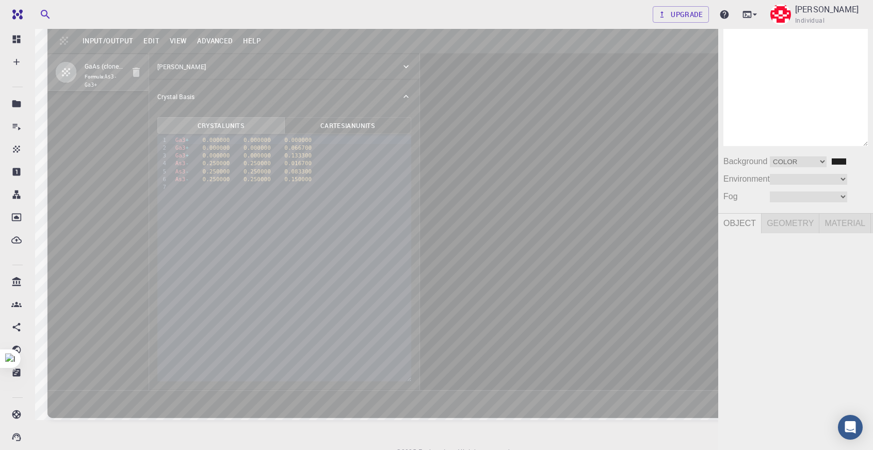
click at [556, 149] on div "Camera OrthographicCamera PerspectiveCamera Objects 14 Vertices 1,734 Triangles…" at bounding box center [359, 243] width 718 height 512
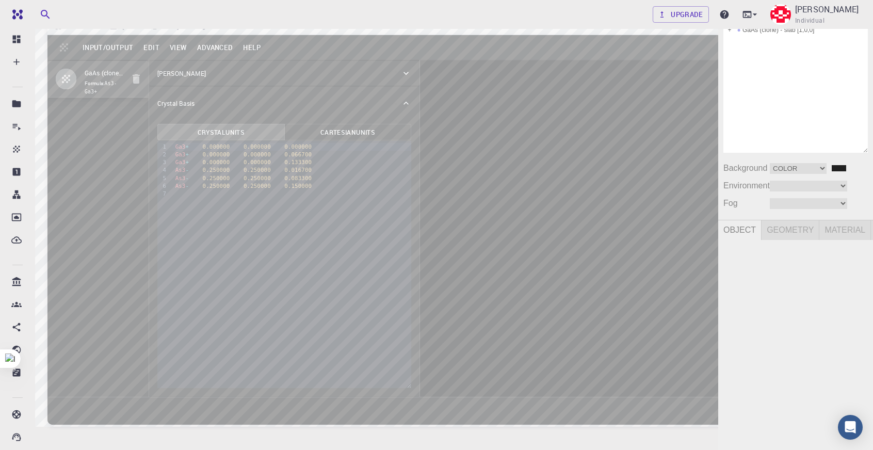
scroll to position [19, 0]
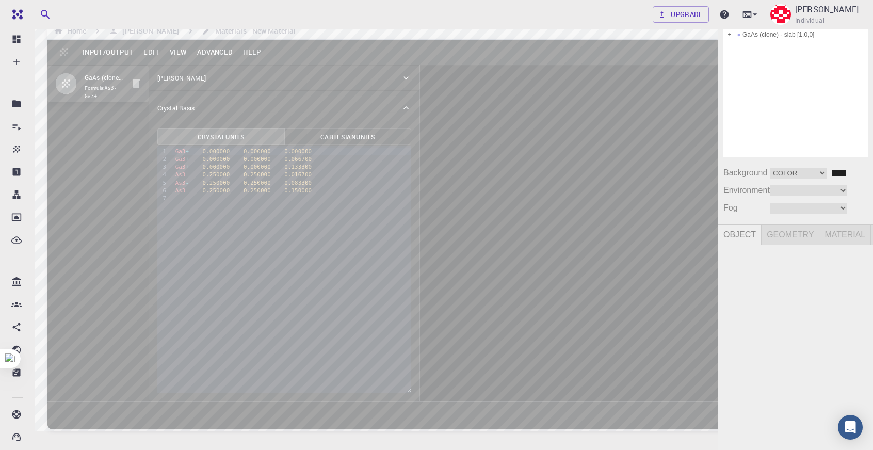
click at [546, 88] on div "Camera OrthographicCamera PerspectiveCamera Objects 14 Vertices 1,734 Triangles…" at bounding box center [359, 254] width 718 height 512
click at [490, 143] on div "Camera OrthographicCamera PerspectiveCamera Objects 14 Vertices 1,734 Triangles…" at bounding box center [359, 254] width 718 height 512
click at [543, 124] on div "Camera OrthographicCamera PerspectiveCamera Objects 14 Vertices 1,734 Triangles…" at bounding box center [359, 254] width 718 height 512
click at [381, 130] on div "Camera OrthographicCamera PerspectiveCamera Objects 14 Vertices 1,734 Triangles…" at bounding box center [359, 254] width 718 height 512
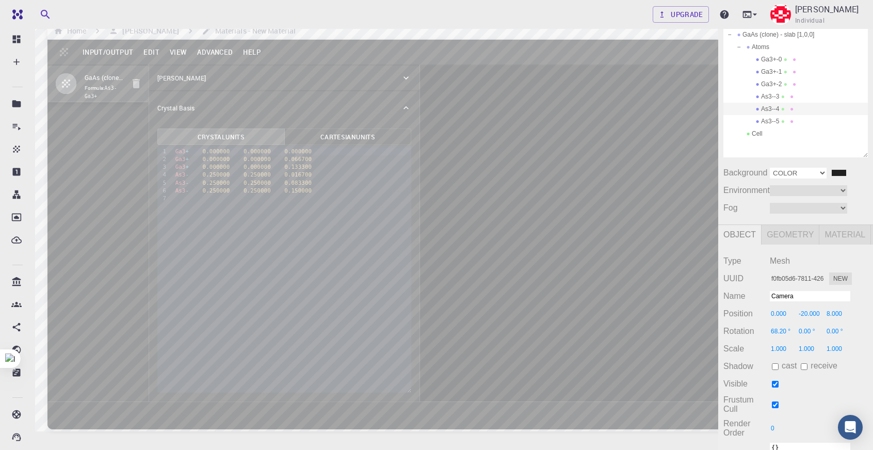
click at [821, 179] on select "Color Texture Equirect" at bounding box center [798, 173] width 57 height 11
click at [848, 179] on div "Background Color Texture Equirect #202020" at bounding box center [796, 173] width 145 height 12
drag, startPoint x: 841, startPoint y: 189, endPoint x: 834, endPoint y: 195, distance: 8.9
click at [841, 177] on input "#202020" at bounding box center [839, 173] width 17 height 8
click at [723, 182] on div "GaAs (clone) - slab [1,0,0] Atoms Ga3+-0 Ga3+-1 Ga3+-2 As3--3 As3--4 As3--5 Cel…" at bounding box center [795, 121] width 155 height 206
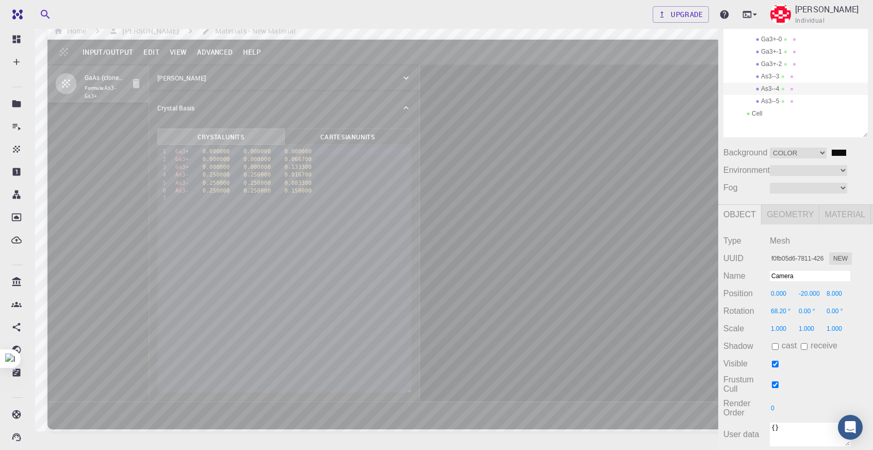
scroll to position [97, 0]
click at [813, 165] on select "Equirect ModelViewer" at bounding box center [808, 170] width 77 height 11
click at [609, 113] on div "Camera OrthographicCamera PerspectiveCamera Objects 14 Vertices 1,734 Triangles…" at bounding box center [359, 254] width 718 height 512
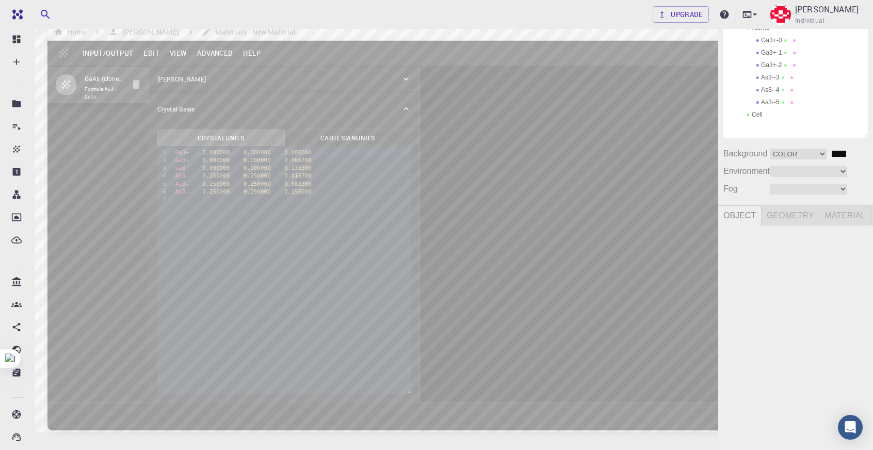
scroll to position [15, 0]
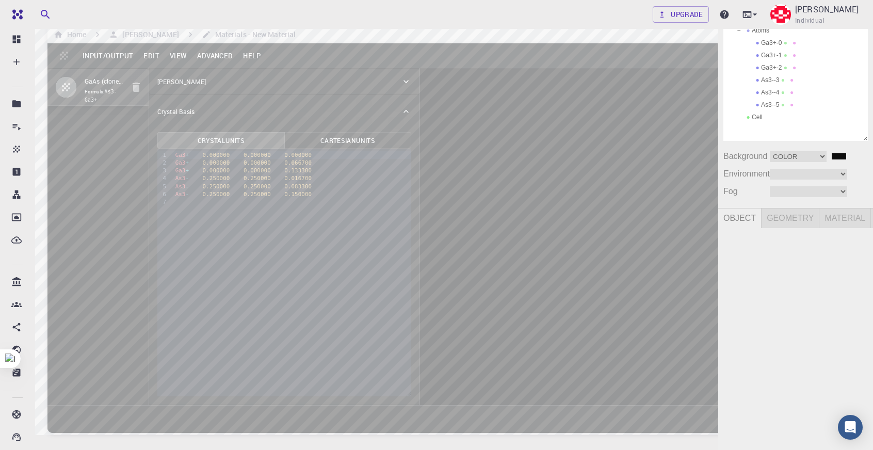
click at [586, 97] on div "Camera OrthographicCamera PerspectiveCamera Objects 14 Vertices 1,734 Triangles…" at bounding box center [359, 258] width 718 height 512
click at [574, 99] on div "Camera OrthographicCamera PerspectiveCamera Objects 14 Vertices 1,734 Triangles…" at bounding box center [359, 258] width 718 height 512
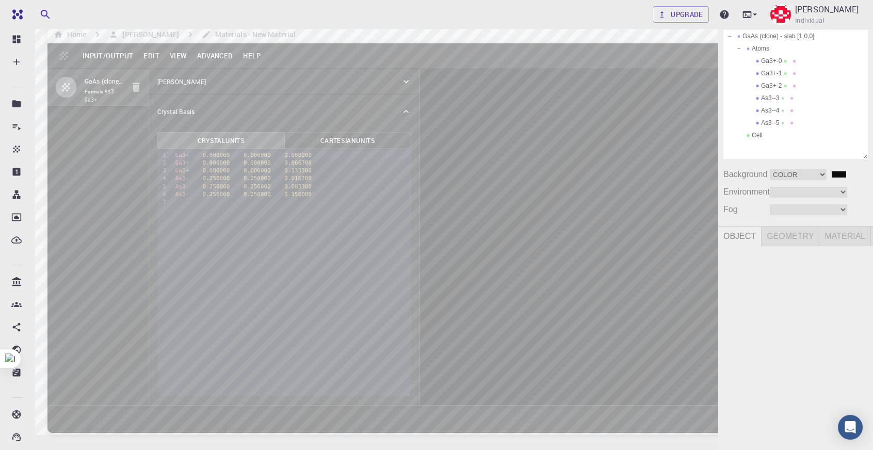
scroll to position [0, 0]
click at [636, 97] on div "Camera OrthographicCamera PerspectiveCamera Objects 14 Vertices 1,734 Triangles…" at bounding box center [359, 258] width 718 height 512
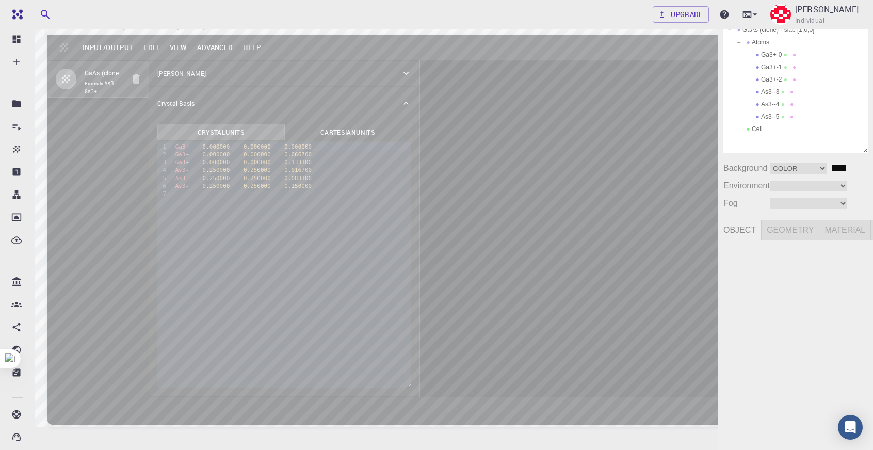
scroll to position [26, 0]
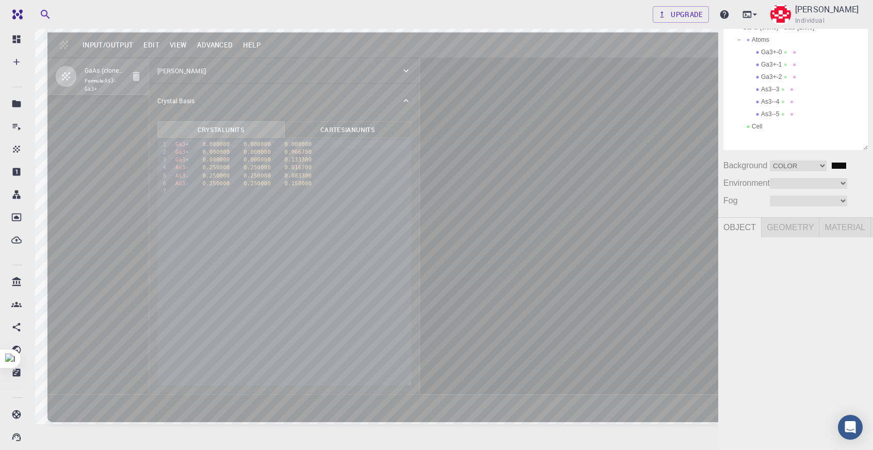
click at [429, 191] on div "Camera OrthographicCamera PerspectiveCamera Objects 14 Vertices 1,734 Triangles…" at bounding box center [359, 247] width 718 height 512
click at [691, 266] on div "Camera OrthographicCamera PerspectiveCamera Objects 14 Vertices 1,734 Triangles…" at bounding box center [359, 247] width 718 height 512
click at [816, 189] on select "Equirect ModelViewer" at bounding box center [808, 183] width 77 height 11
click at [839, 170] on input "#0d0d0d" at bounding box center [839, 166] width 17 height 8
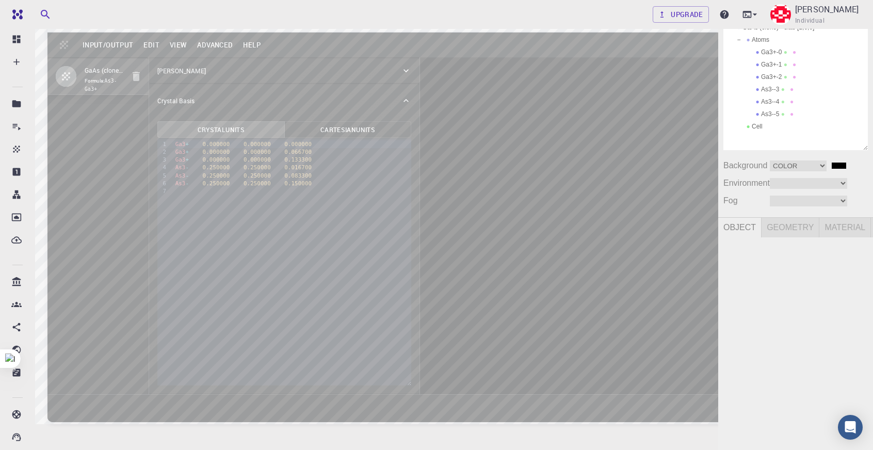
type input "#000000"
